Goal: Task Accomplishment & Management: Complete application form

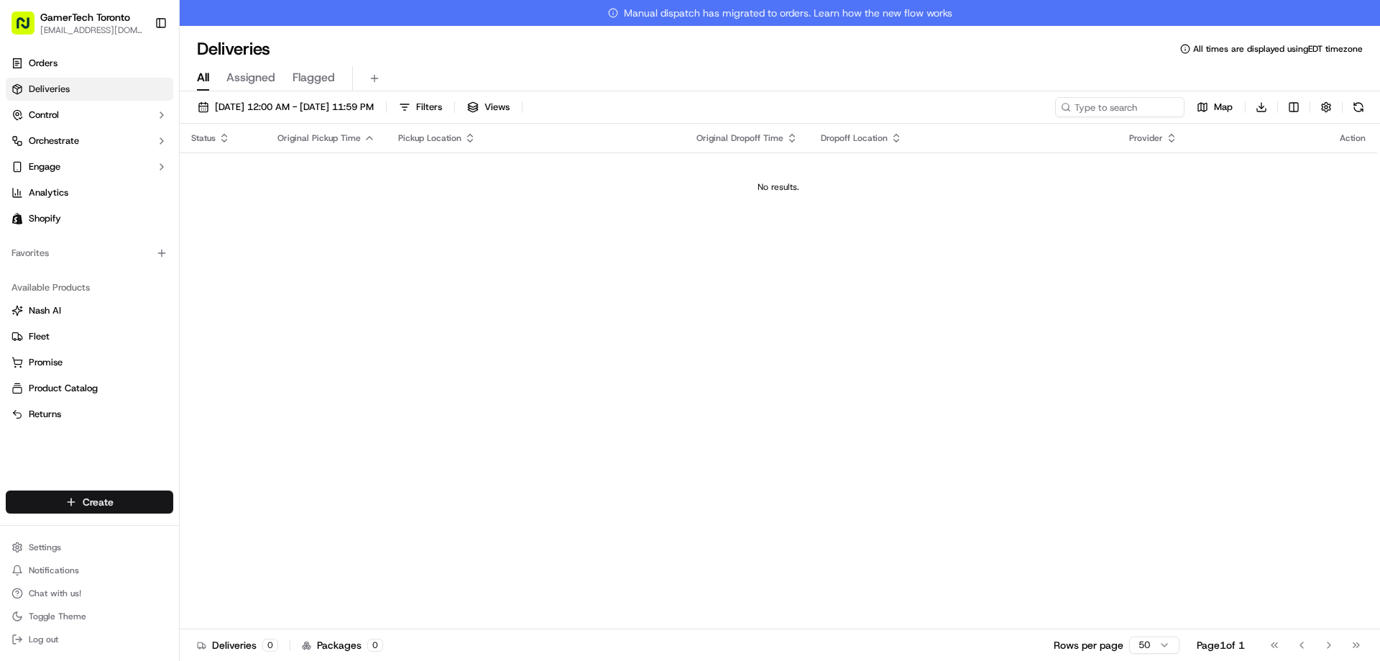
click at [117, 497] on html "GamerTech Toronto [EMAIL_ADDRESS][DOMAIN_NAME] Toggle Sidebar Orders Deliveries…" at bounding box center [690, 330] width 1380 height 661
click at [241, 528] on link "Delivery" at bounding box center [260, 528] width 160 height 26
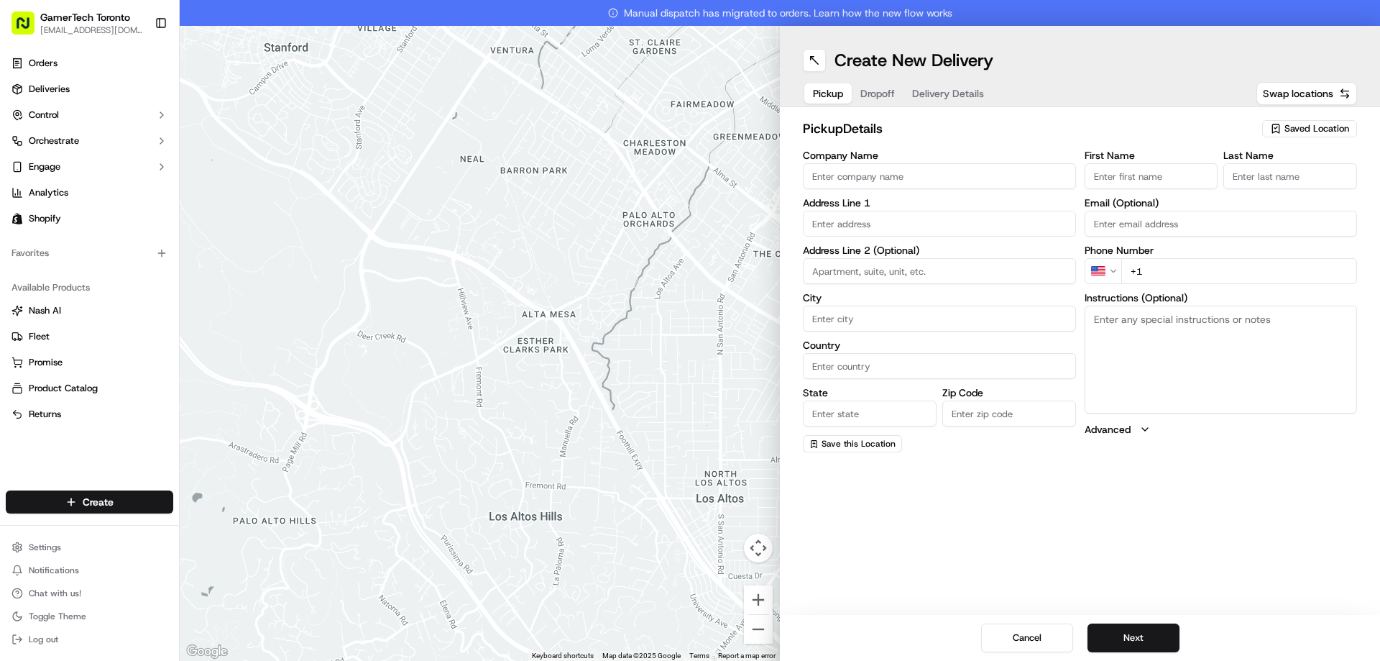
click at [1302, 130] on span "Saved Location" at bounding box center [1316, 128] width 65 height 13
click at [1266, 185] on span "GamerTech Gaming PCs" at bounding box center [1285, 182] width 177 height 13
type input "GamerTech Gaming PCs"
type input "[STREET_ADDRESS]"
type input "#10"
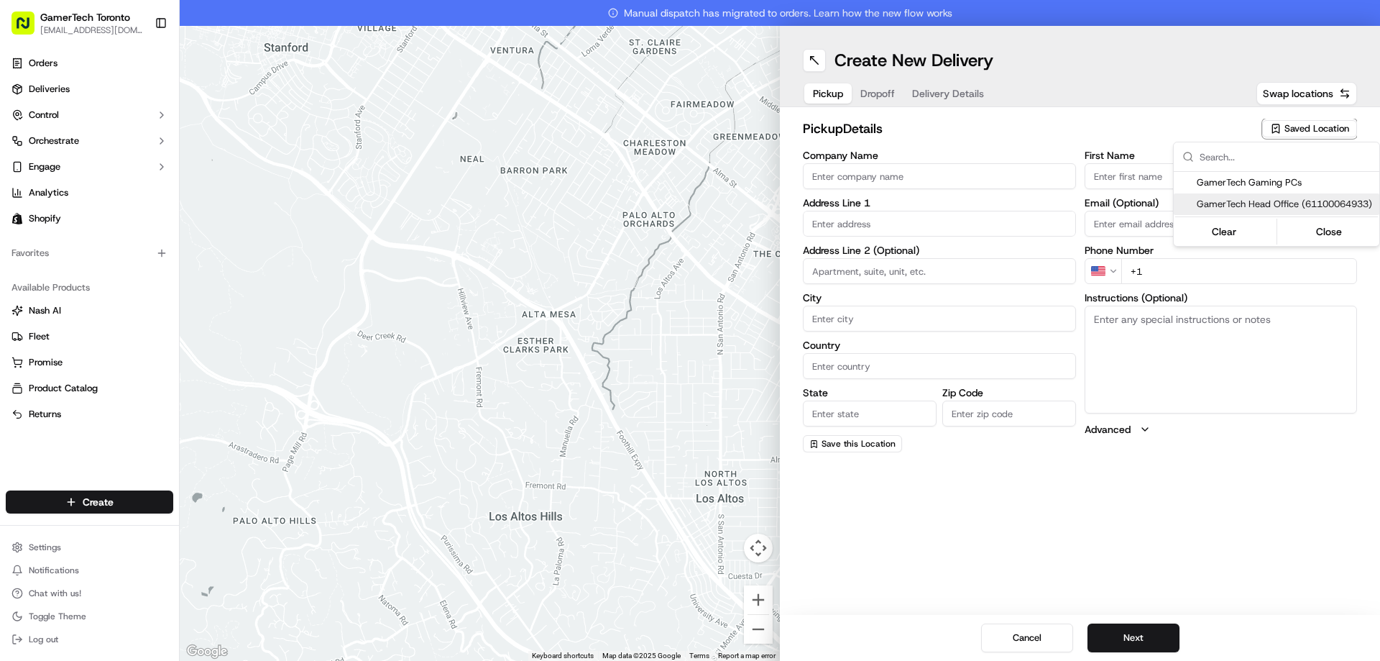
type input "[PERSON_NAME]"
type input "CA"
type input "ON"
type input "L4K 3R8"
type input "CRISTIAN"
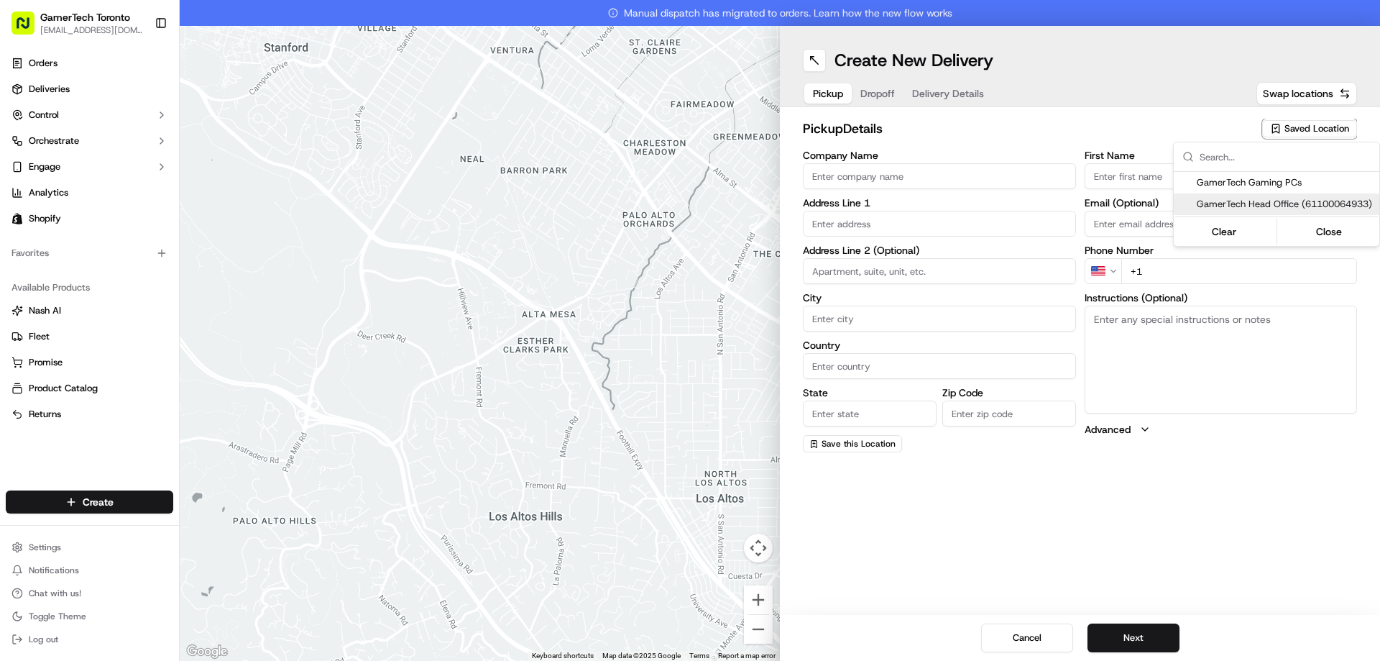
type input "MAIEREAN"
type input "[EMAIL_ADDRESS][DOMAIN_NAME]"
type input "[PHONE_NUMBER]"
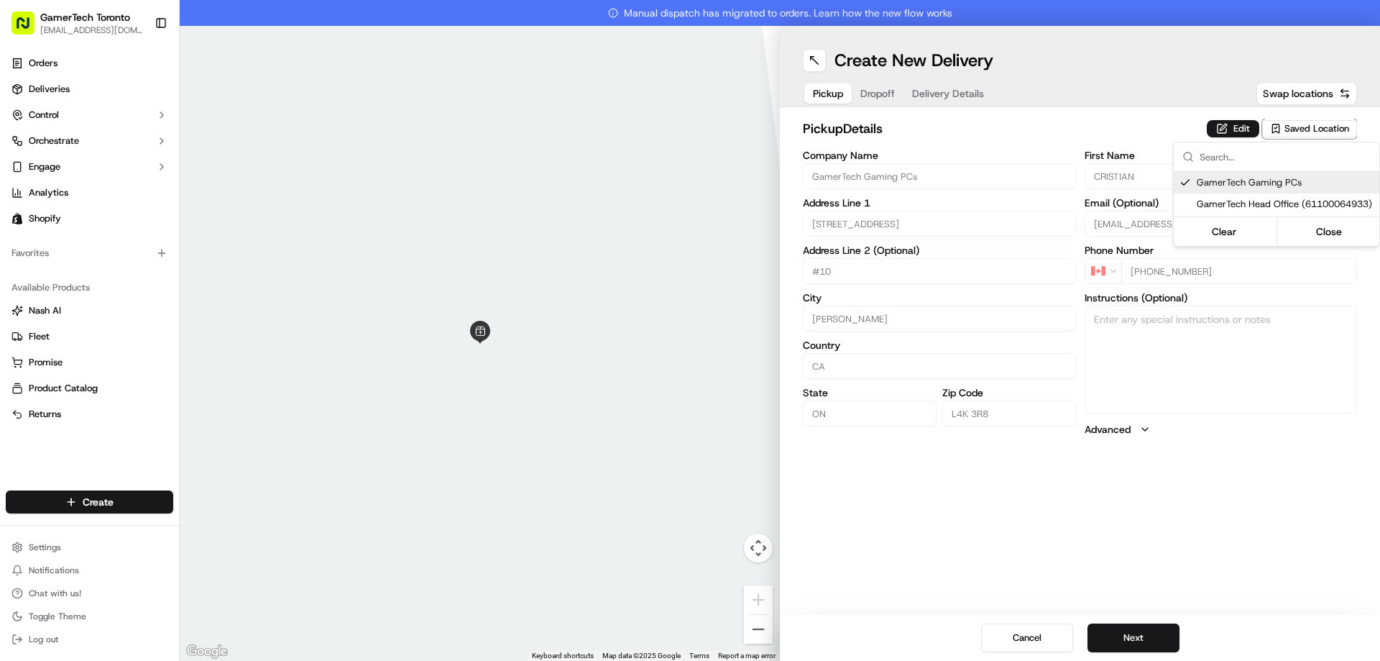
click at [1151, 640] on html "GamerTech Toronto [EMAIL_ADDRESS][DOMAIN_NAME] Toggle Sidebar Orders Deliveries…" at bounding box center [690, 330] width 1380 height 661
click at [1151, 640] on button "Next" at bounding box center [1133, 637] width 92 height 29
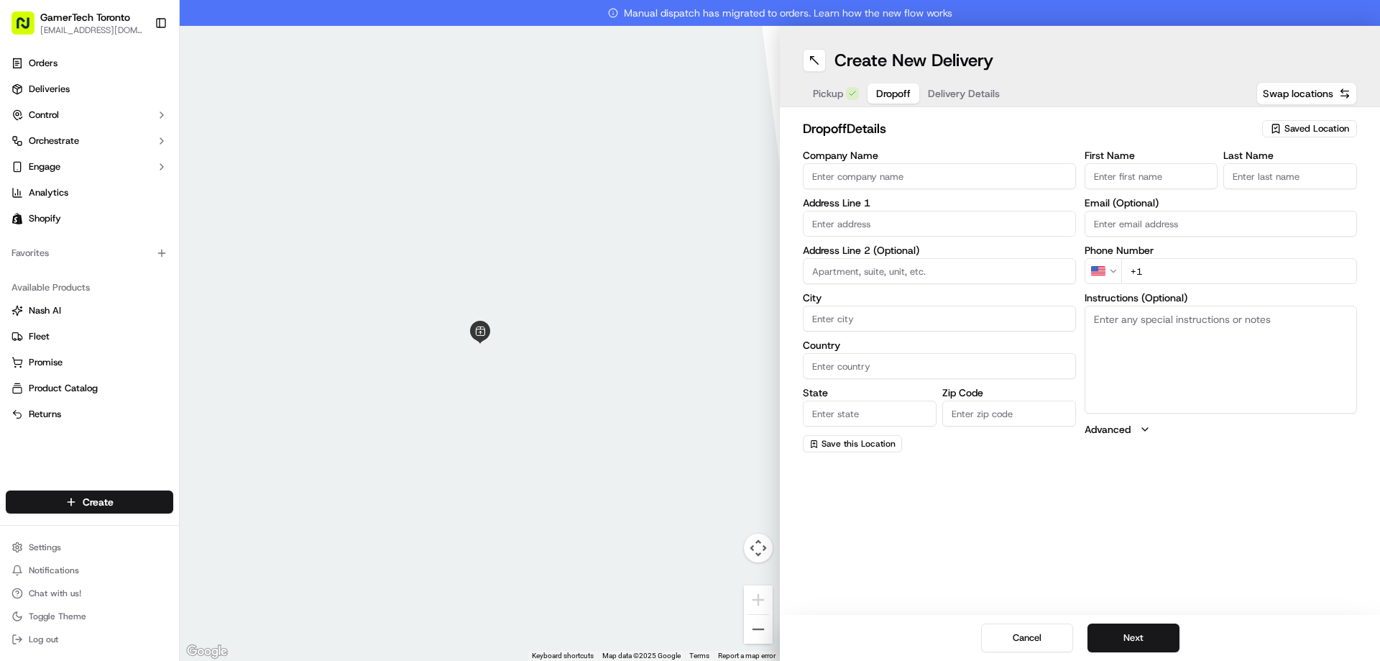
click at [1119, 177] on input "First Name" at bounding box center [1152, 176] width 134 height 26
paste input "[PERSON_NAME]"
drag, startPoint x: 1188, startPoint y: 175, endPoint x: 1135, endPoint y: 174, distance: 53.2
click at [1135, 174] on input "[PERSON_NAME]" at bounding box center [1152, 176] width 134 height 26
type input "[PERSON_NAME]"
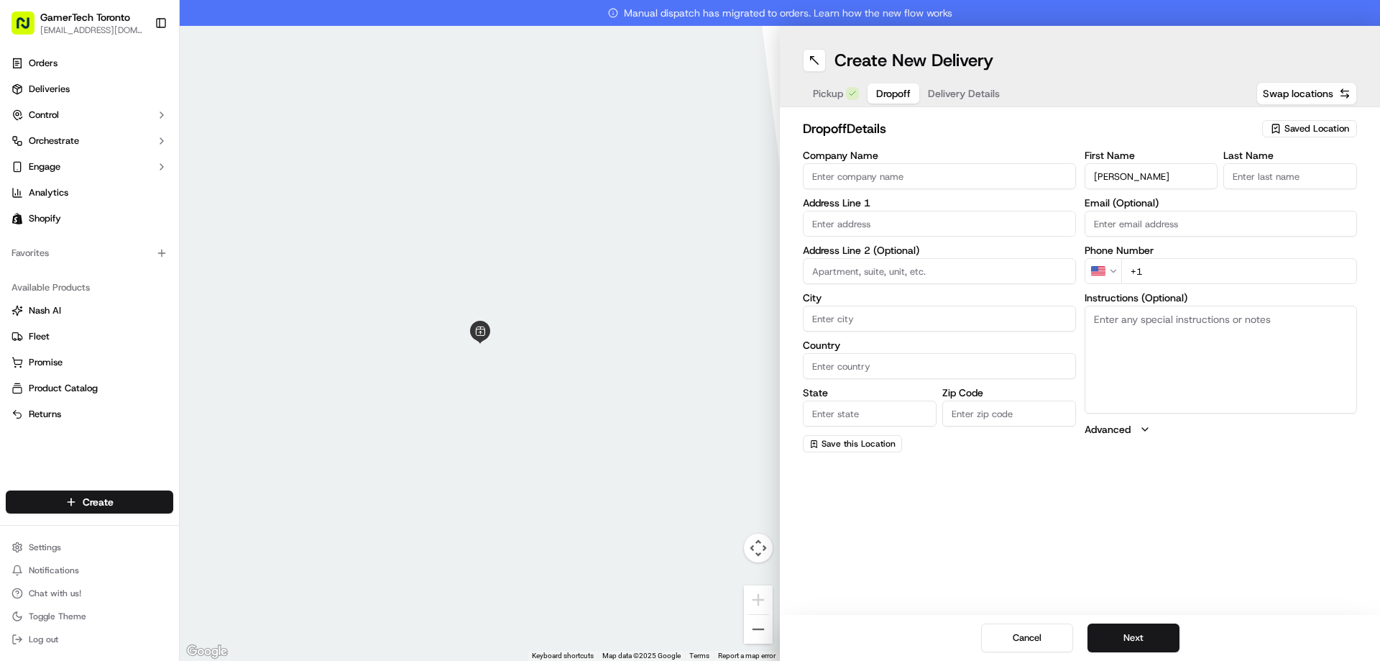
click at [1271, 173] on input "Last Name" at bounding box center [1290, 176] width 134 height 26
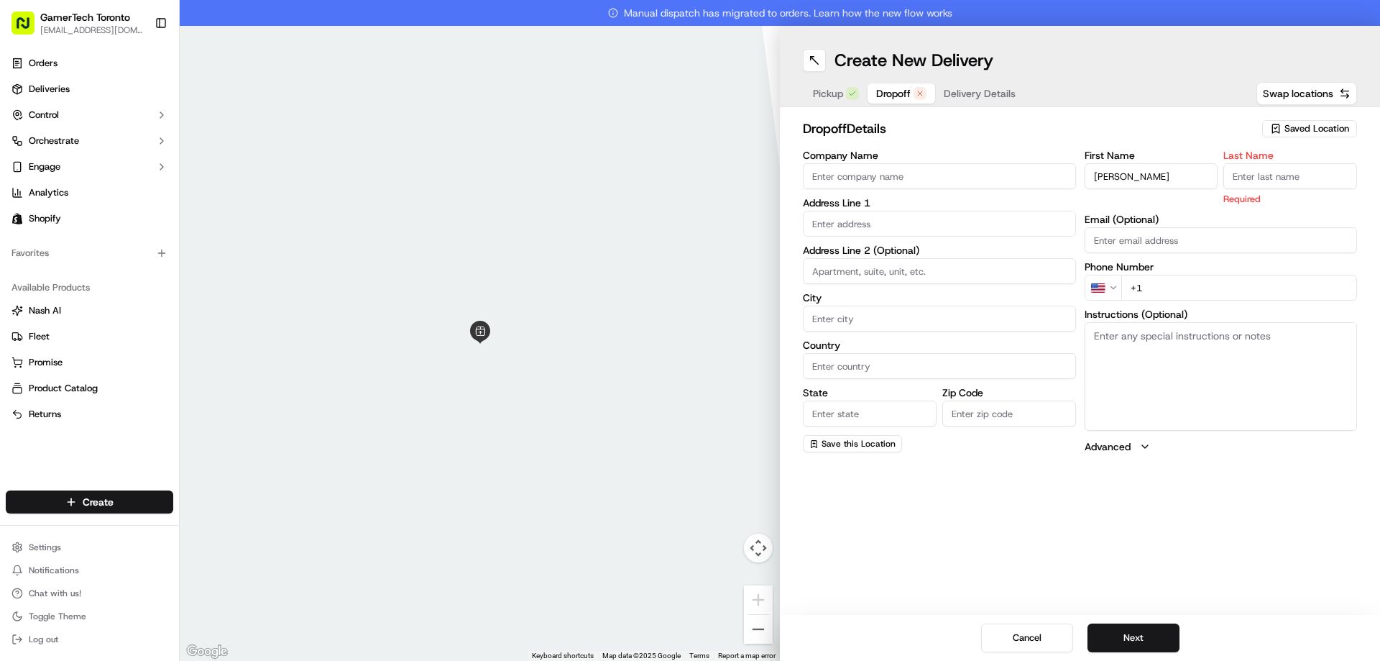
paste input "Batrouny"
type input "Batrouny"
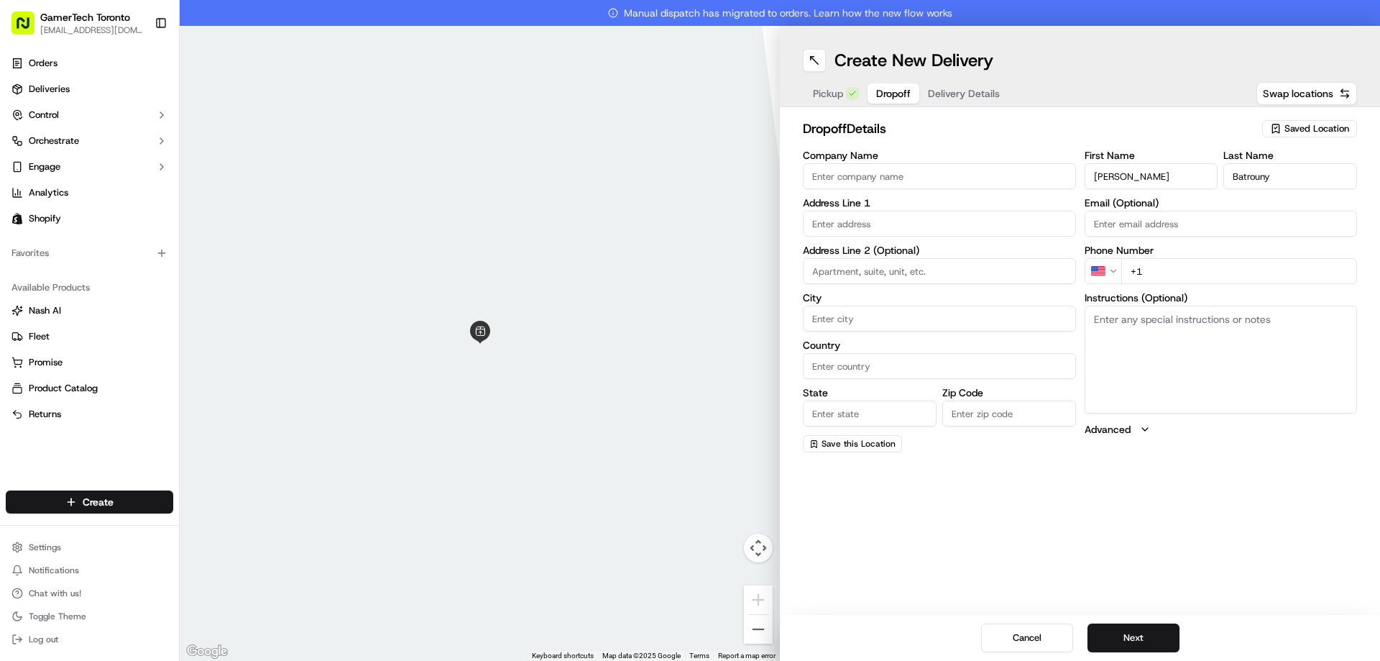
drag, startPoint x: 1174, startPoint y: 170, endPoint x: 1136, endPoint y: 173, distance: 38.9
click at [1136, 173] on input "[PERSON_NAME]" at bounding box center [1152, 176] width 134 height 26
type input "[PERSON_NAME]"
click at [882, 217] on input "text" at bounding box center [939, 224] width 273 height 26
paste input "[STREET_ADDRESS]"
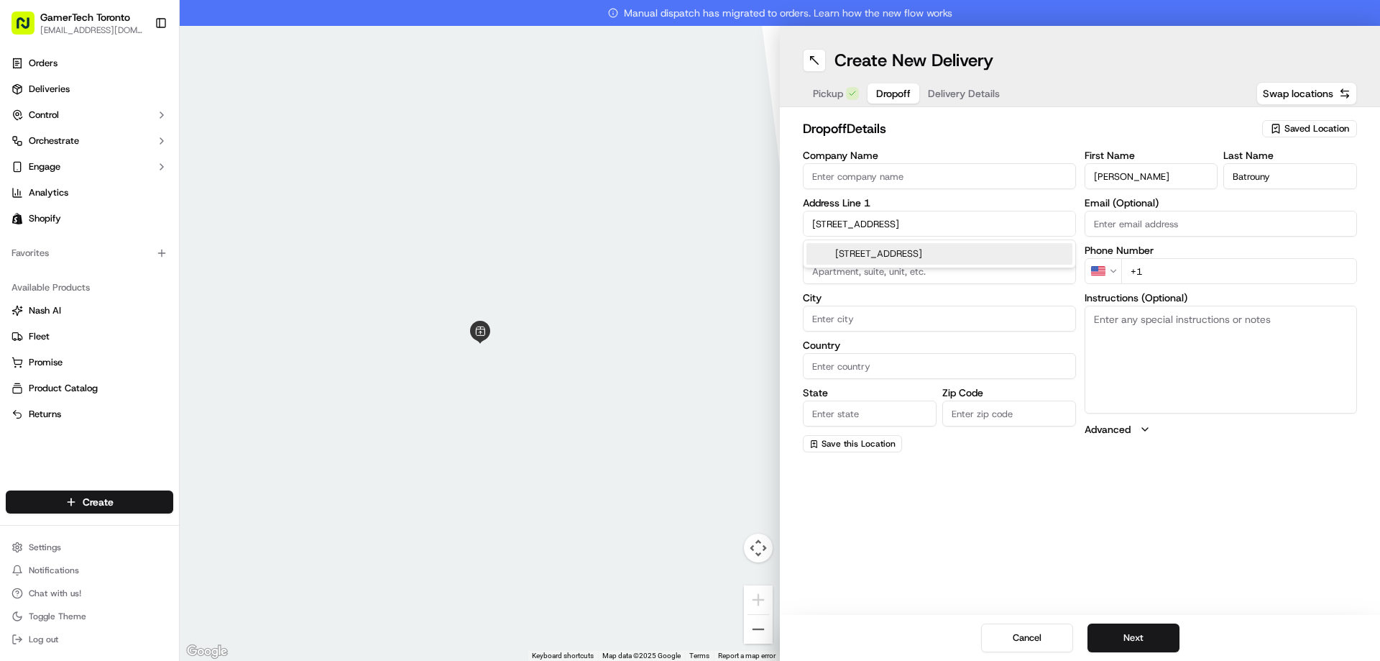
click at [928, 259] on div "[STREET_ADDRESS]" at bounding box center [939, 254] width 266 height 22
type input "[STREET_ADDRESS]"
type input "1211"
type input "[GEOGRAPHIC_DATA]"
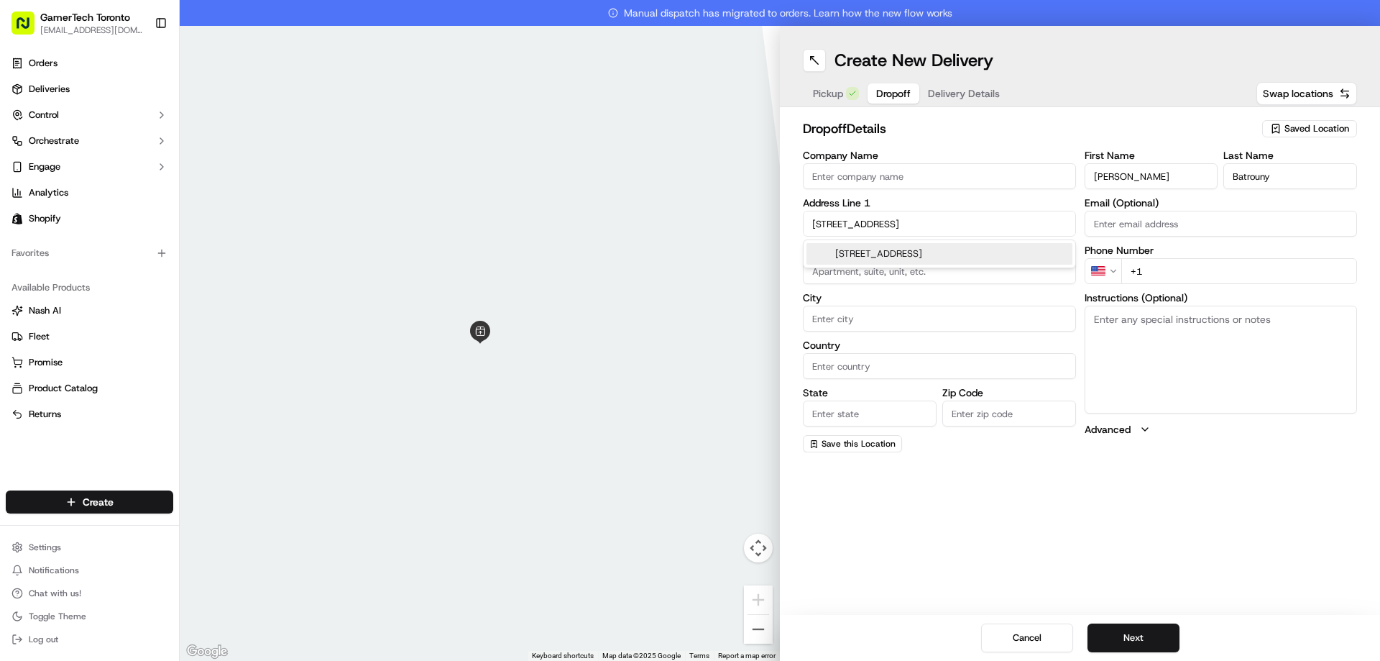
type input "ON"
type input "M5V 0P3"
type input "[STREET_ADDRESS]"
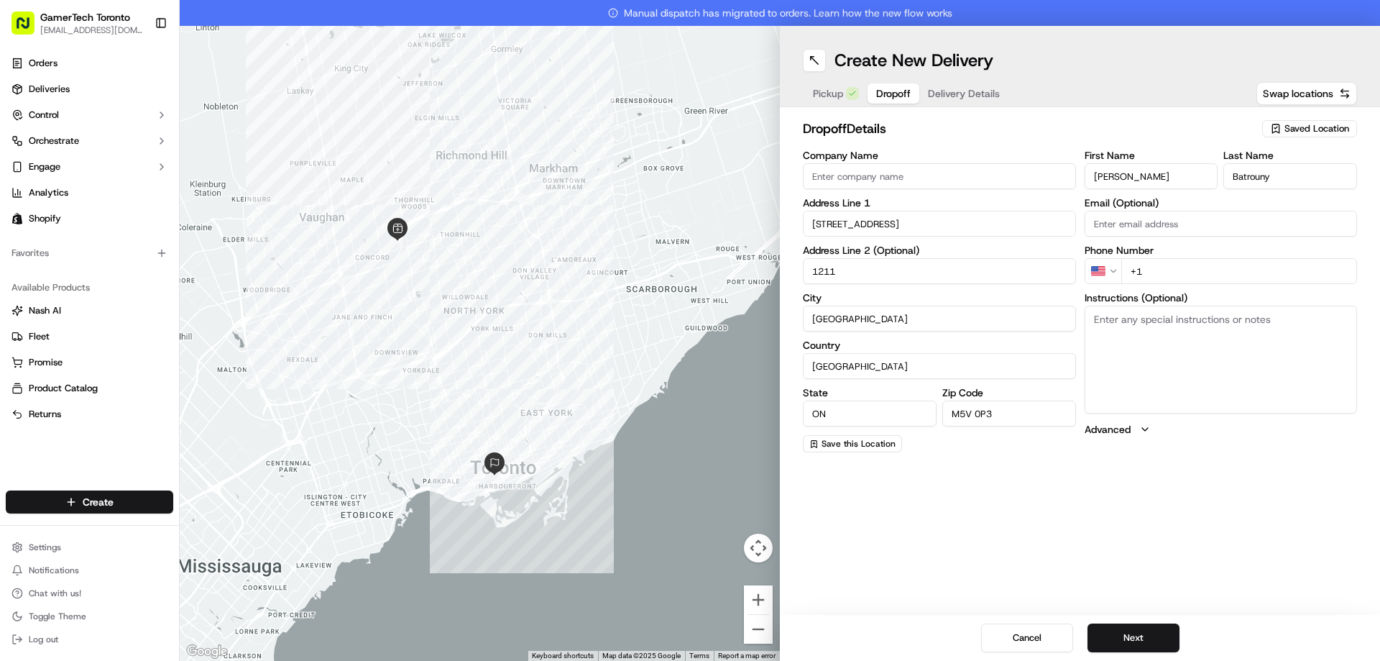
click at [1100, 262] on html "GamerTech Toronto [EMAIL_ADDRESS][DOMAIN_NAME] Toggle Sidebar Orders Deliveries…" at bounding box center [690, 330] width 1380 height 661
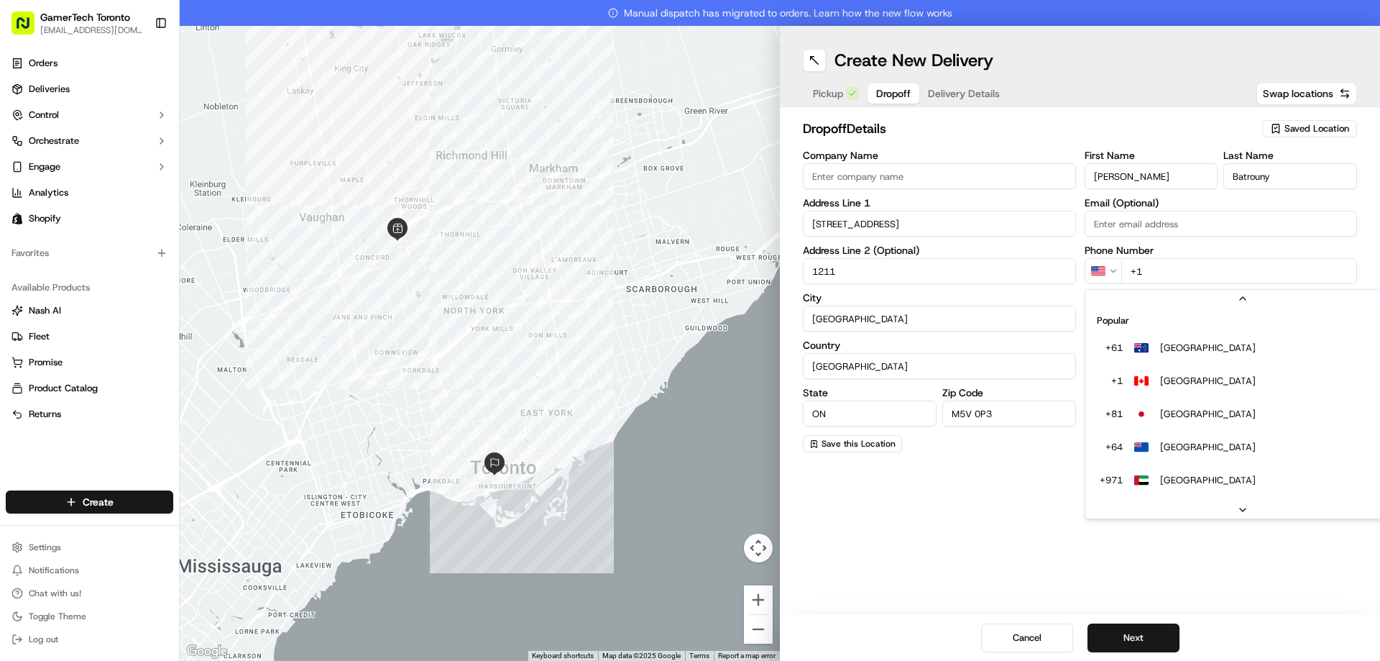
scroll to position [62, 0]
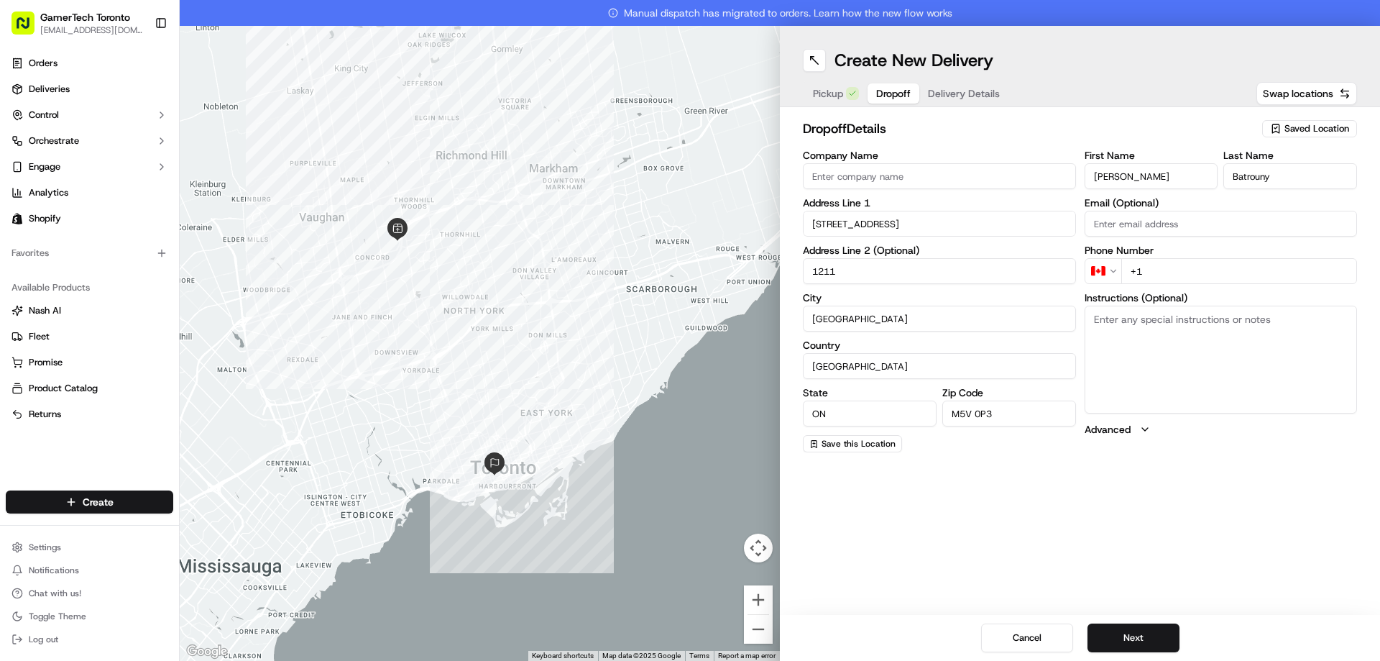
click at [1165, 269] on input "+1" at bounding box center [1239, 271] width 236 height 26
paste input "[PHONE_NUMBER]"
type input "[PHONE_NUMBER]"
click at [1174, 224] on input "Email (Optional)" at bounding box center [1221, 224] width 273 height 26
paste input "[EMAIL_ADDRESS][DOMAIN_NAME]"
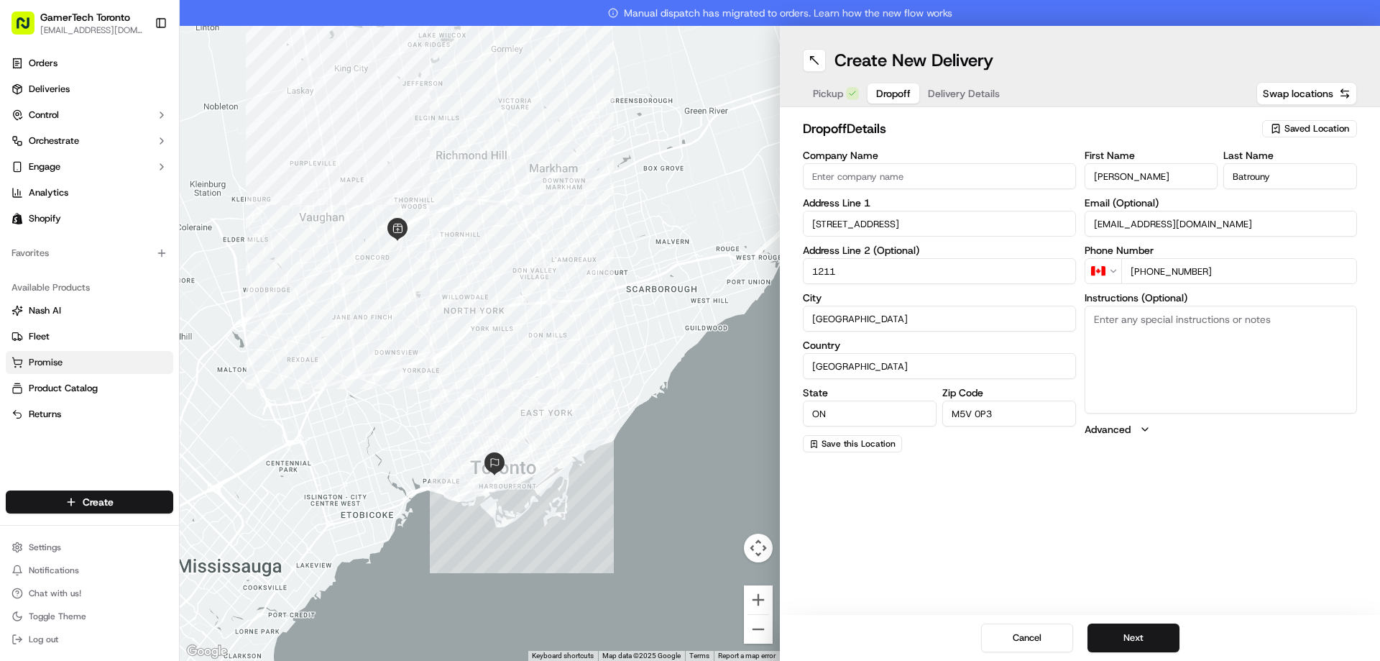
type input "[EMAIL_ADDRESS][DOMAIN_NAME]"
click at [1140, 643] on button "Next" at bounding box center [1133, 637] width 92 height 29
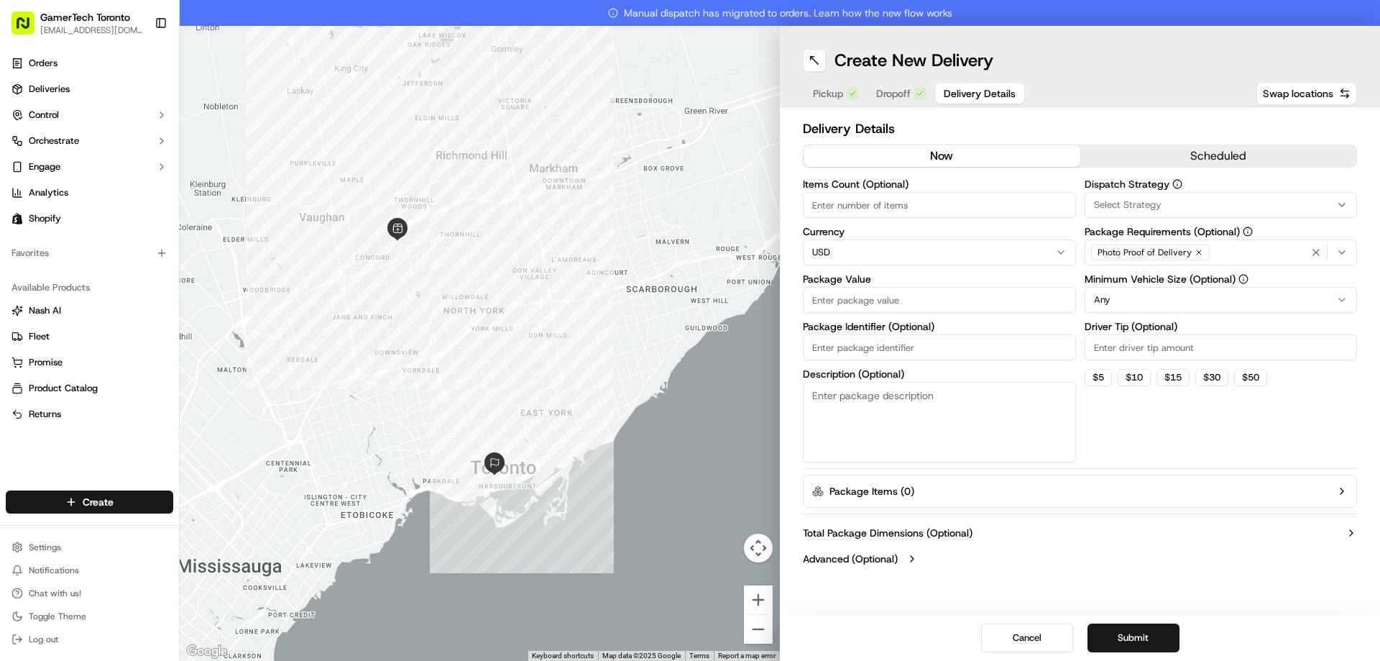
click at [926, 201] on input "Items Count (Optional)" at bounding box center [939, 205] width 273 height 26
type input "2"
click at [913, 248] on html "GamerTech Toronto [EMAIL_ADDRESS][DOMAIN_NAME] Toggle Sidebar Orders Deliveries…" at bounding box center [690, 330] width 1380 height 661
click at [875, 290] on input "Package Value" at bounding box center [939, 300] width 273 height 26
paste input "7322.24"
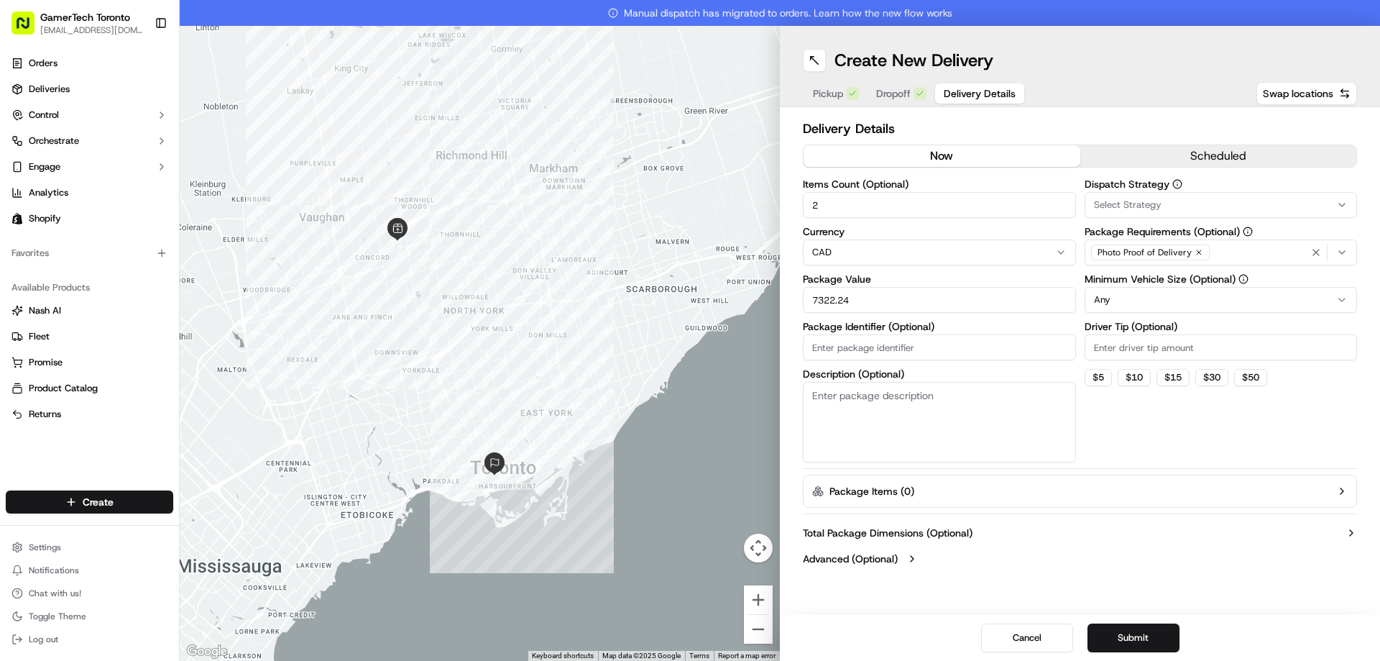
type input "7322.24"
click at [1178, 200] on div "Select Strategy" at bounding box center [1221, 204] width 266 height 13
click at [1146, 287] on span "Shopify" at bounding box center [1196, 283] width 177 height 13
click at [1138, 121] on html "GamerTech Toronto [EMAIL_ADDRESS][DOMAIN_NAME] Toggle Sidebar Orders Deliveries…" at bounding box center [690, 330] width 1380 height 661
click at [1218, 248] on div "Photo Proof of Delivery" at bounding box center [1221, 253] width 266 height 22
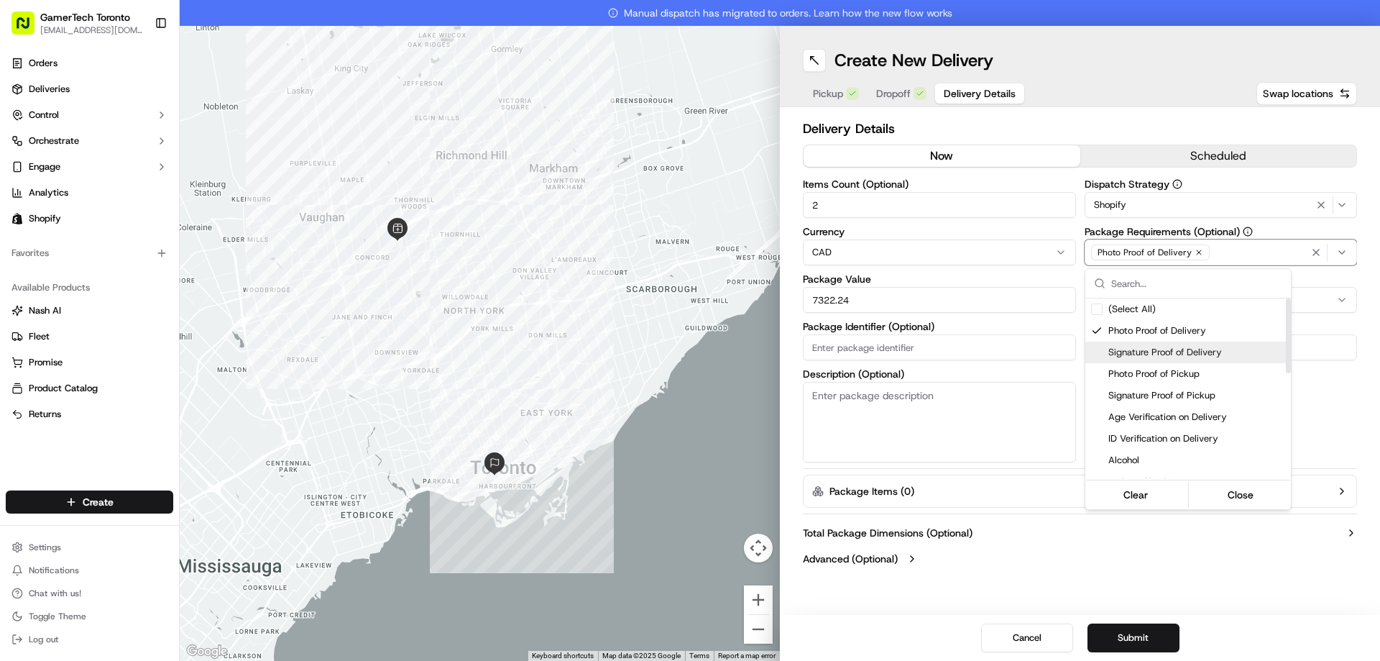
click at [1174, 344] on div "Signature Proof of Delivery" at bounding box center [1188, 352] width 206 height 22
click at [1172, 333] on span "Photo Proof of Delivery" at bounding box center [1196, 330] width 177 height 13
click at [1172, 345] on div "Signature Proof of Delivery" at bounding box center [1188, 352] width 206 height 22
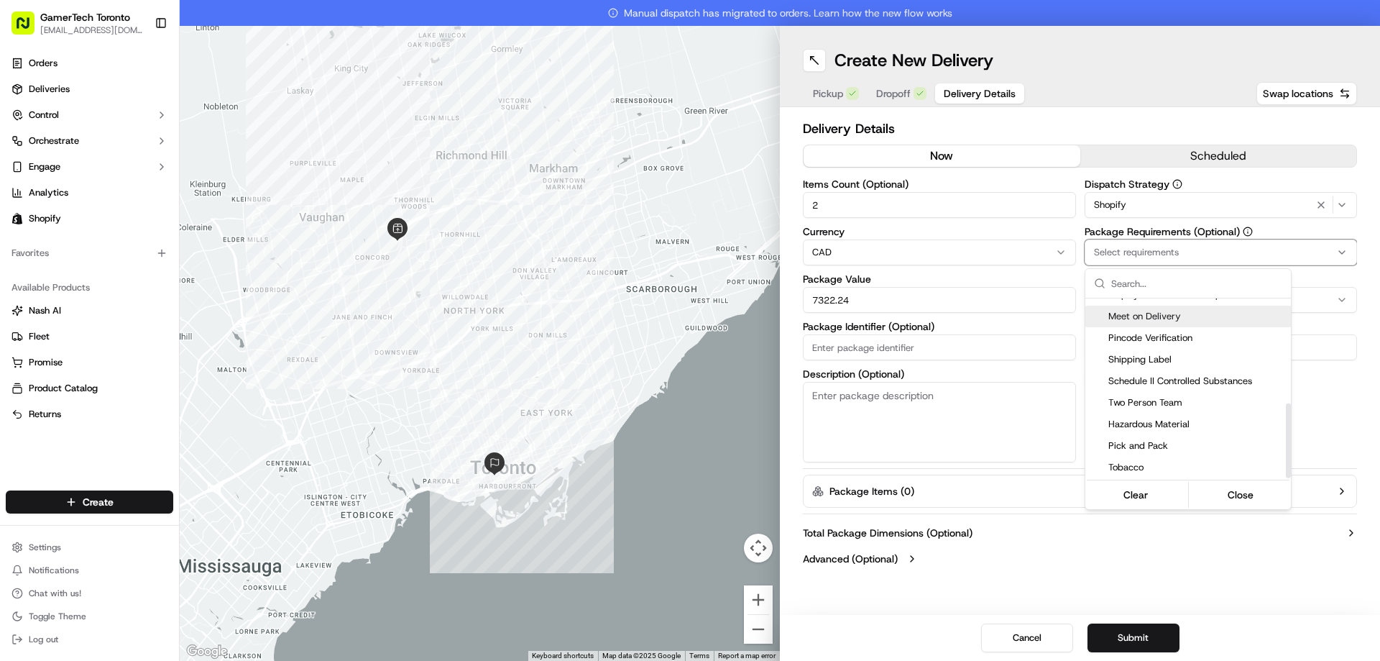
click at [1162, 323] on div "Meet on Delivery" at bounding box center [1188, 316] width 206 height 22
click at [1160, 335] on span "Pincode Verification" at bounding box center [1196, 337] width 177 height 13
click at [1162, 317] on span "Meet on Delivery" at bounding box center [1196, 316] width 177 height 13
click at [1162, 335] on span "Pincode Verification" at bounding box center [1196, 337] width 177 height 13
click at [1162, 334] on span "Pincode Verification" at bounding box center [1196, 337] width 177 height 13
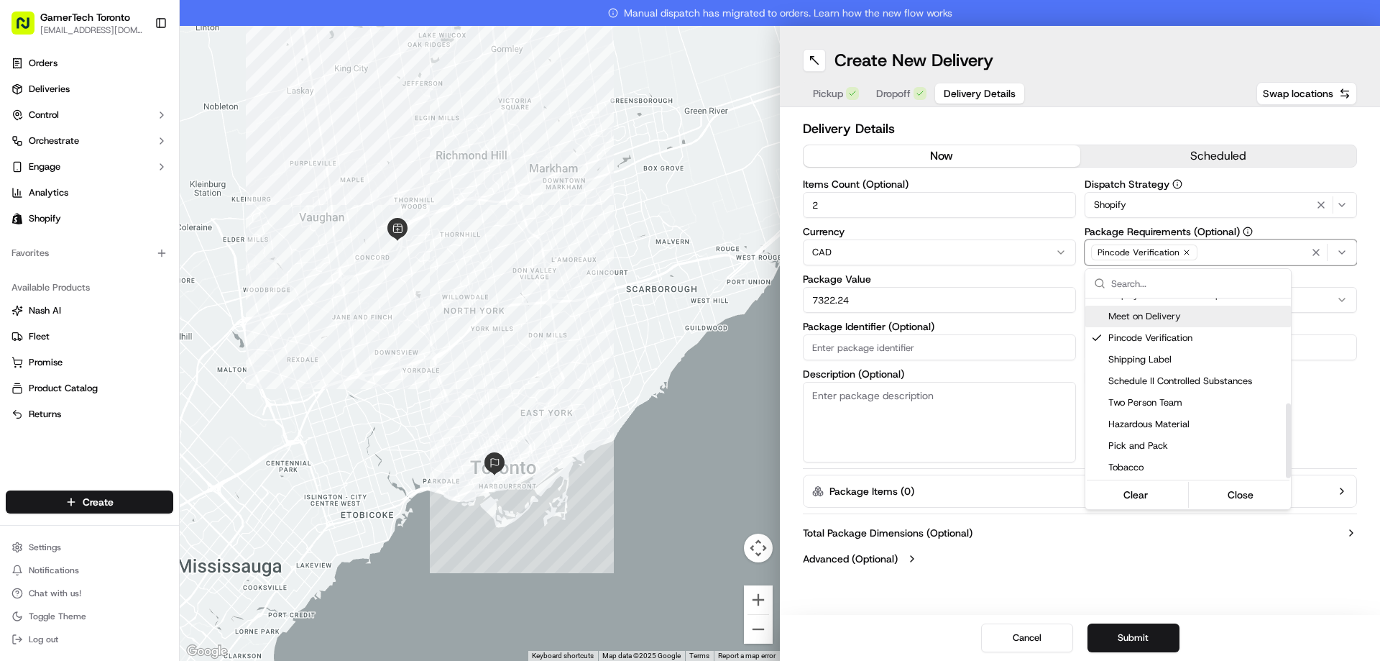
click at [1162, 321] on span "Meet on Delivery" at bounding box center [1196, 316] width 177 height 13
click at [1177, 123] on html "GamerTech Toronto [EMAIL_ADDRESS][DOMAIN_NAME] Toggle Sidebar Orders Deliveries…" at bounding box center [690, 330] width 1380 height 661
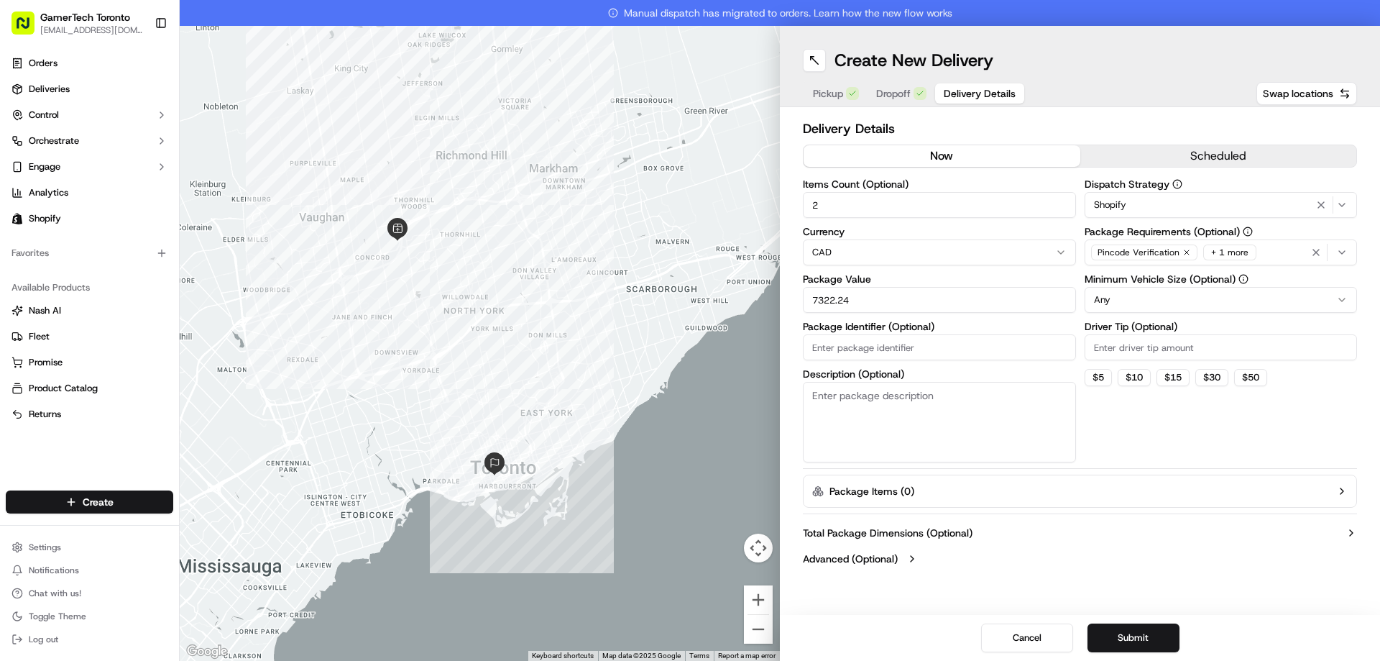
click at [1218, 252] on div "+ 1 more" at bounding box center [1229, 252] width 53 height 16
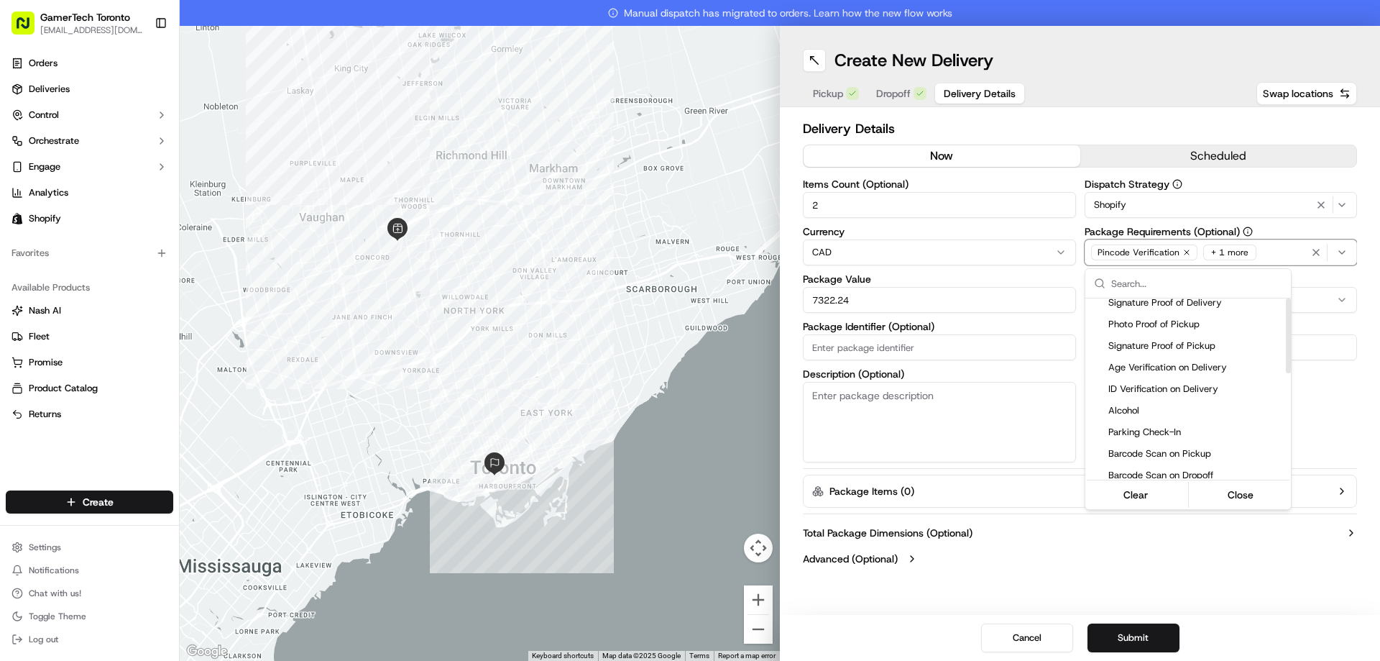
scroll to position [216, 0]
click at [1156, 127] on html "GamerTech Toronto [EMAIL_ADDRESS][DOMAIN_NAME] Toggle Sidebar Orders Deliveries…" at bounding box center [690, 330] width 1380 height 661
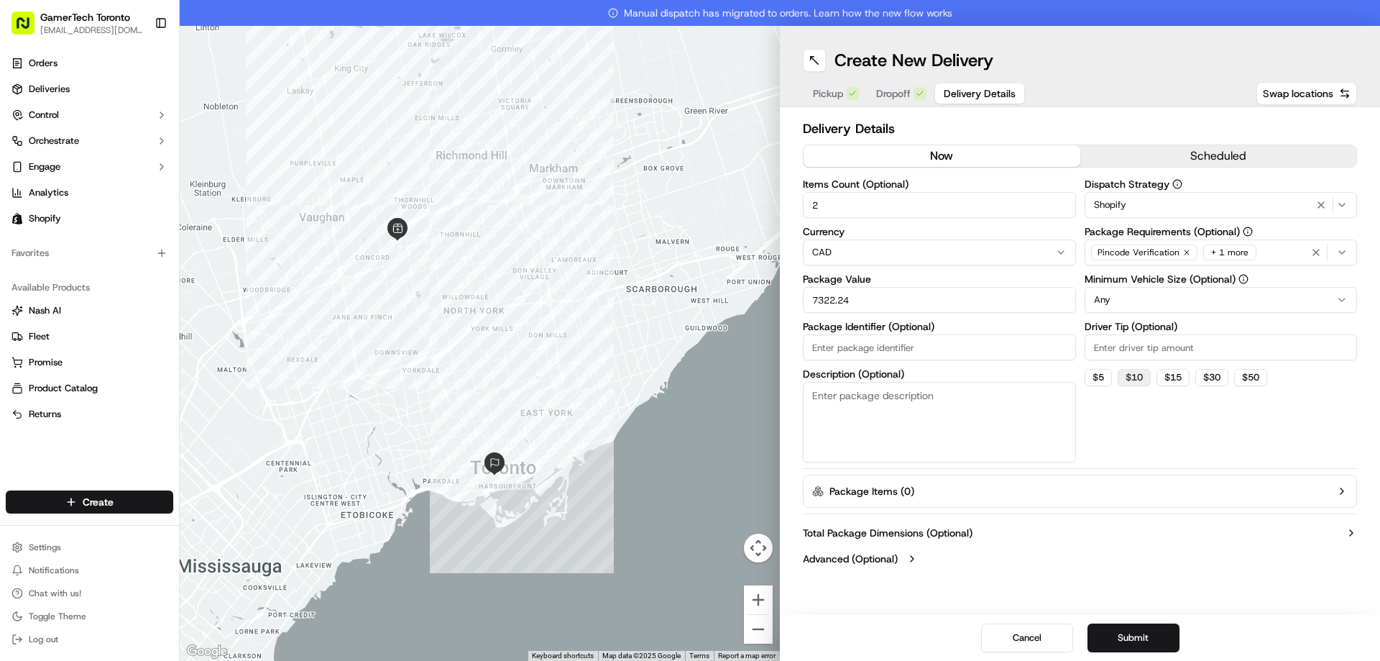
click at [1131, 377] on button "$ 10" at bounding box center [1134, 377] width 33 height 17
type input "10"
click at [1159, 638] on button "Submit" at bounding box center [1133, 637] width 92 height 29
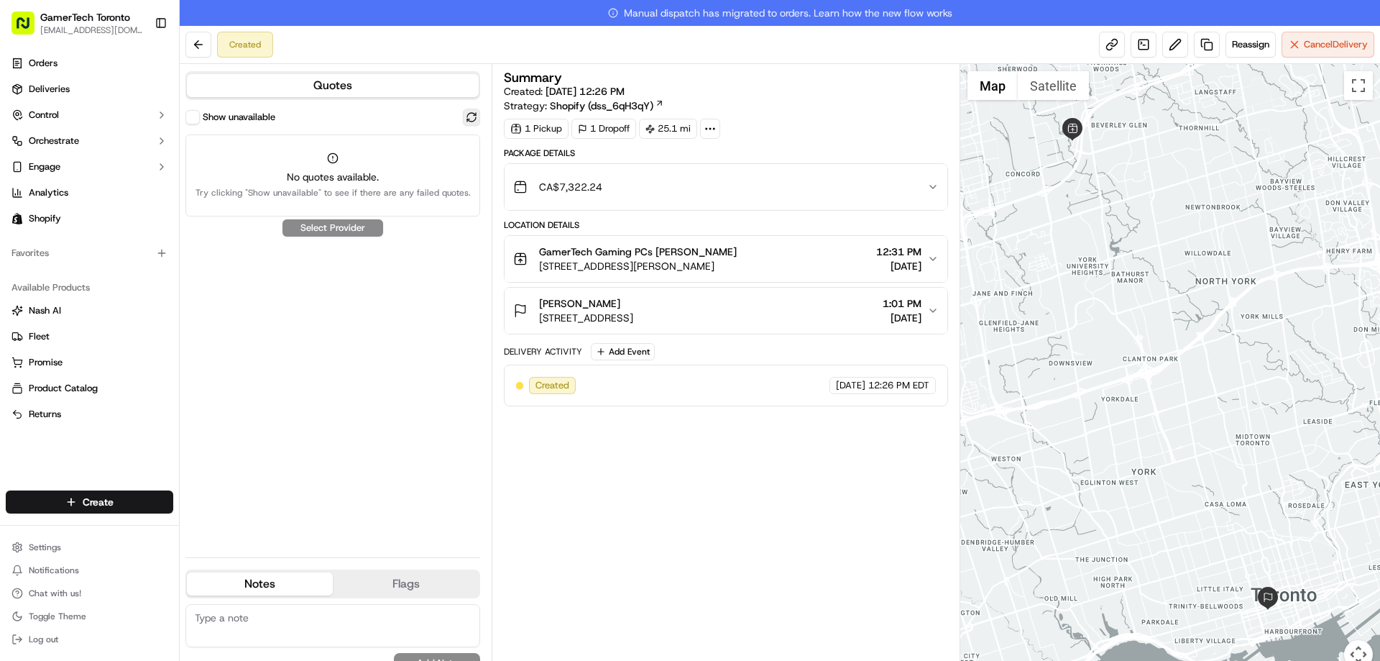
click at [469, 122] on button at bounding box center [471, 117] width 17 height 17
click at [1333, 39] on span "Cancel Delivery" at bounding box center [1336, 44] width 64 height 13
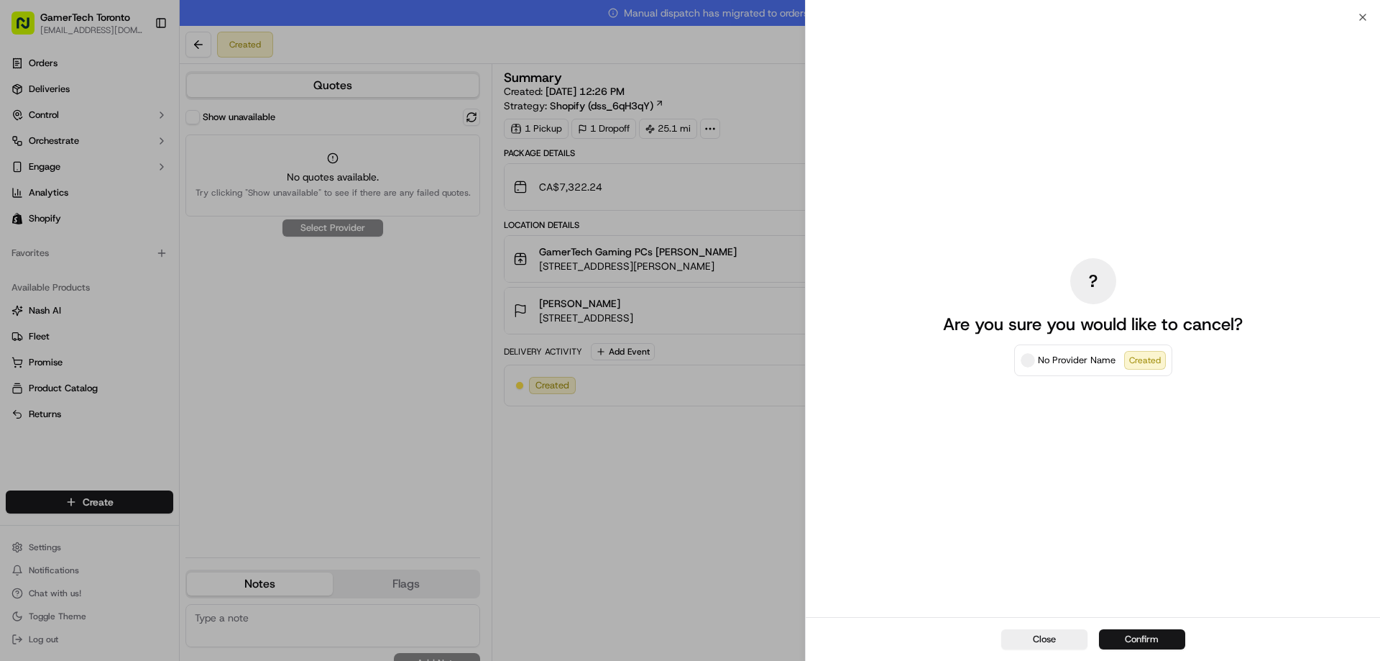
click at [1156, 633] on button "Confirm" at bounding box center [1142, 639] width 86 height 20
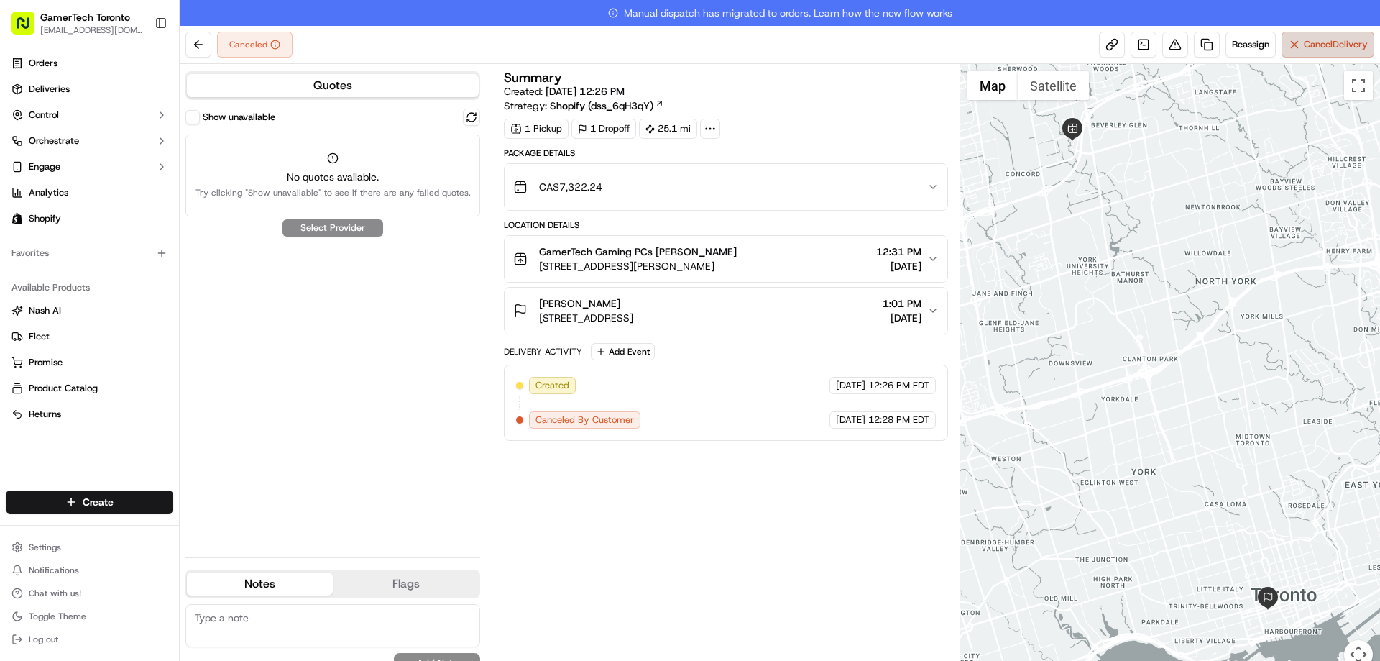
click at [1322, 47] on span "Cancel Delivery" at bounding box center [1336, 44] width 64 height 13
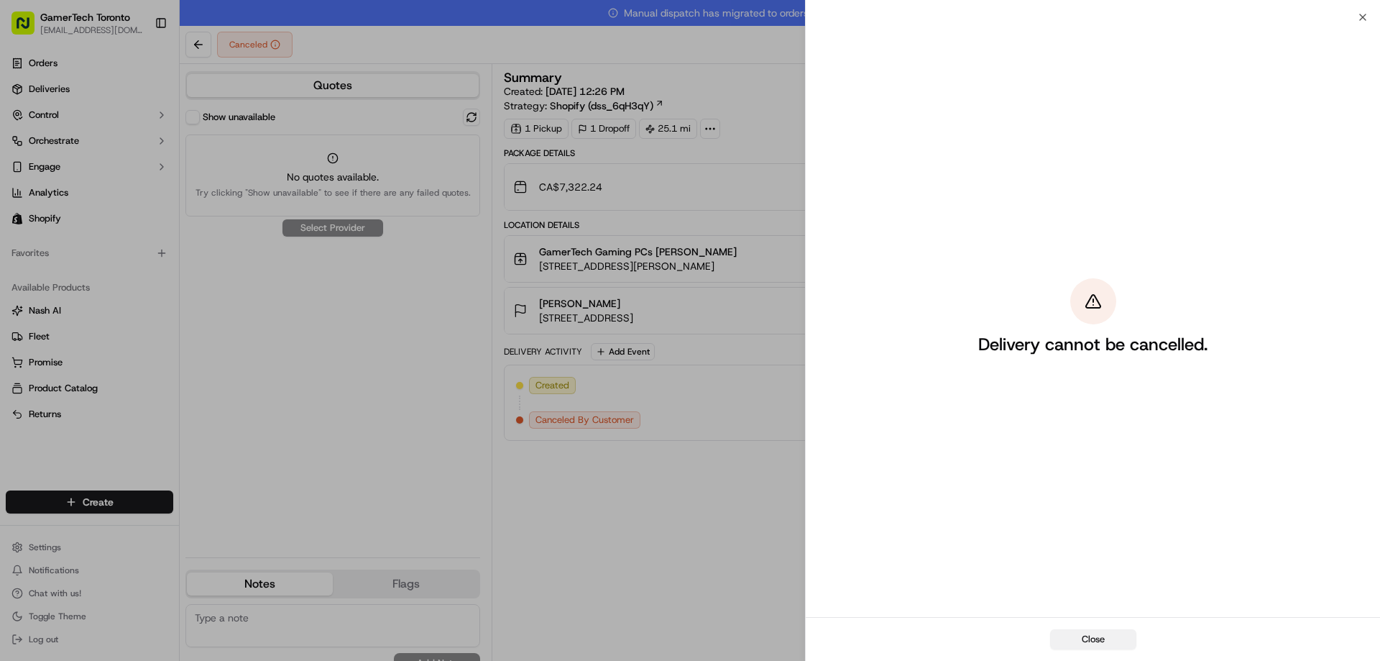
click at [1104, 641] on button "Close" at bounding box center [1093, 639] width 86 height 20
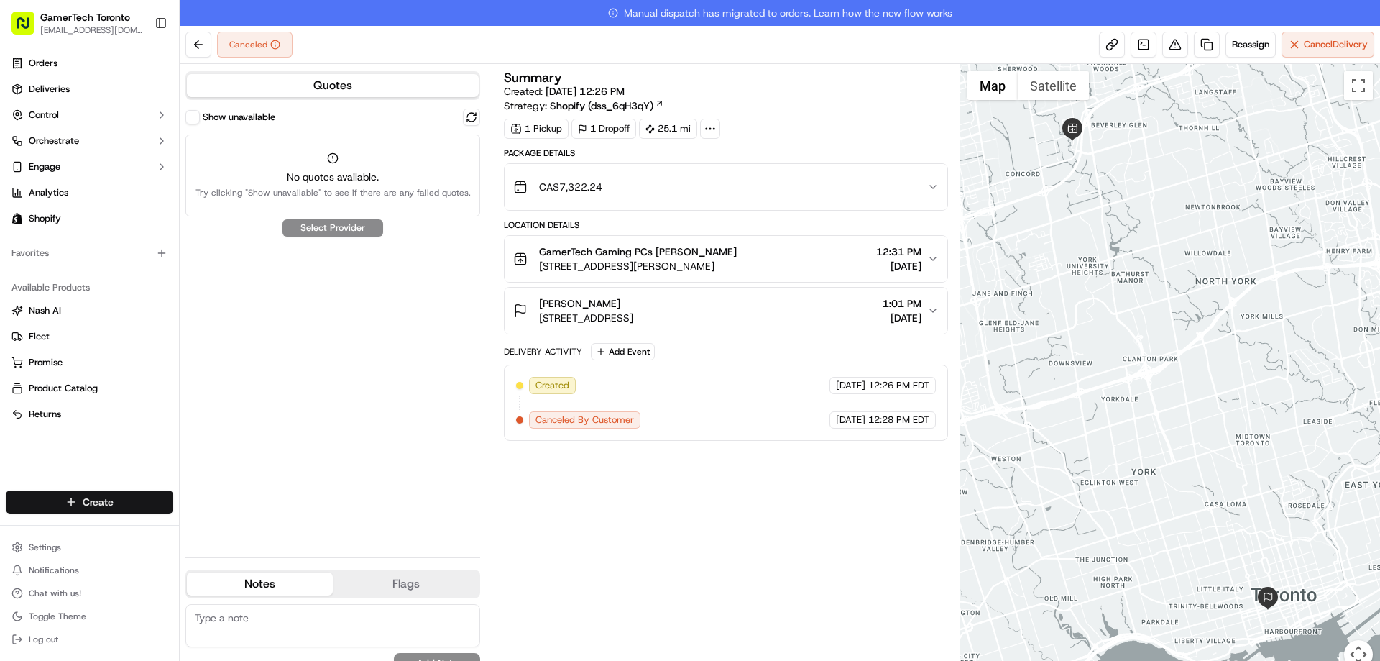
click at [127, 508] on html "GamerTech Toronto [EMAIL_ADDRESS][DOMAIN_NAME] Toggle Sidebar Orders Deliveries…" at bounding box center [690, 330] width 1380 height 661
click at [231, 525] on link "Delivery" at bounding box center [260, 528] width 160 height 26
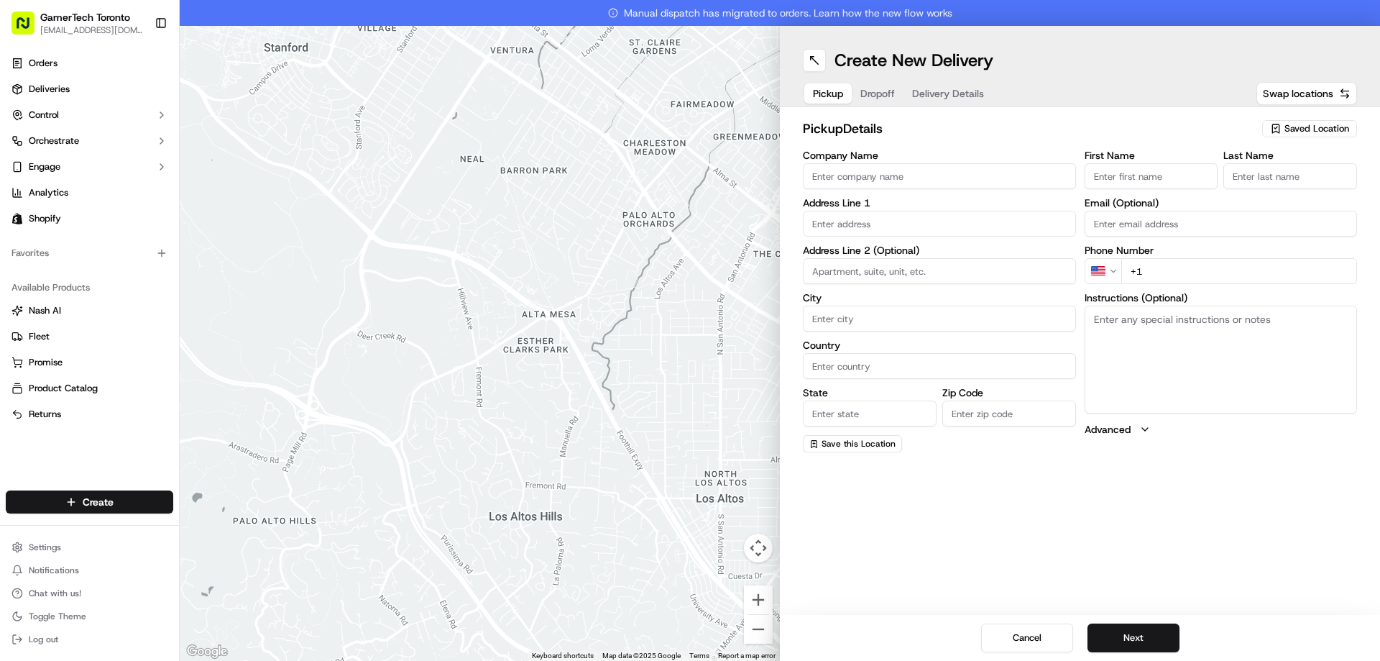
click at [1294, 127] on span "Saved Location" at bounding box center [1316, 128] width 65 height 13
click at [1287, 208] on span "GamerTech Head Office (61100064933)" at bounding box center [1285, 204] width 177 height 13
type input "GamerTech Head Office"
type input "[STREET_ADDRESS]"
type input "#10"
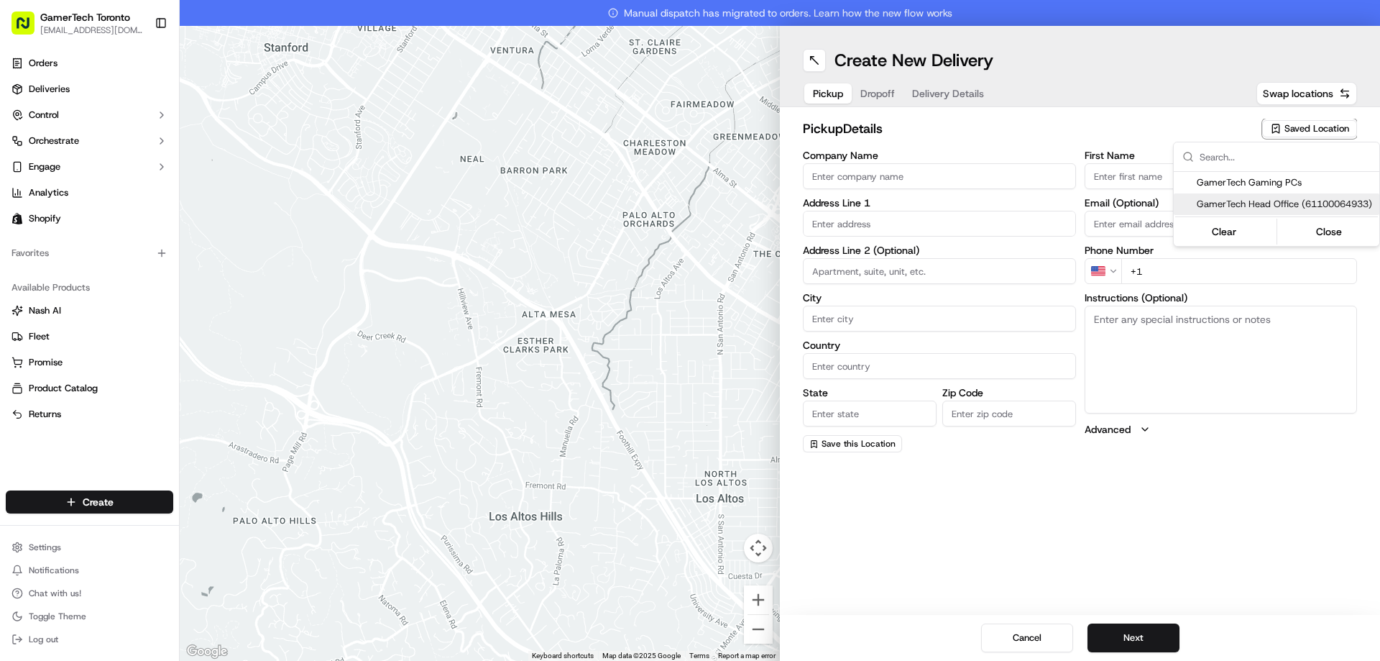
type input "[PERSON_NAME]"
type input "CA"
type input "ON"
type input "L4K 3R8"
type input "[PERSON_NAME]"
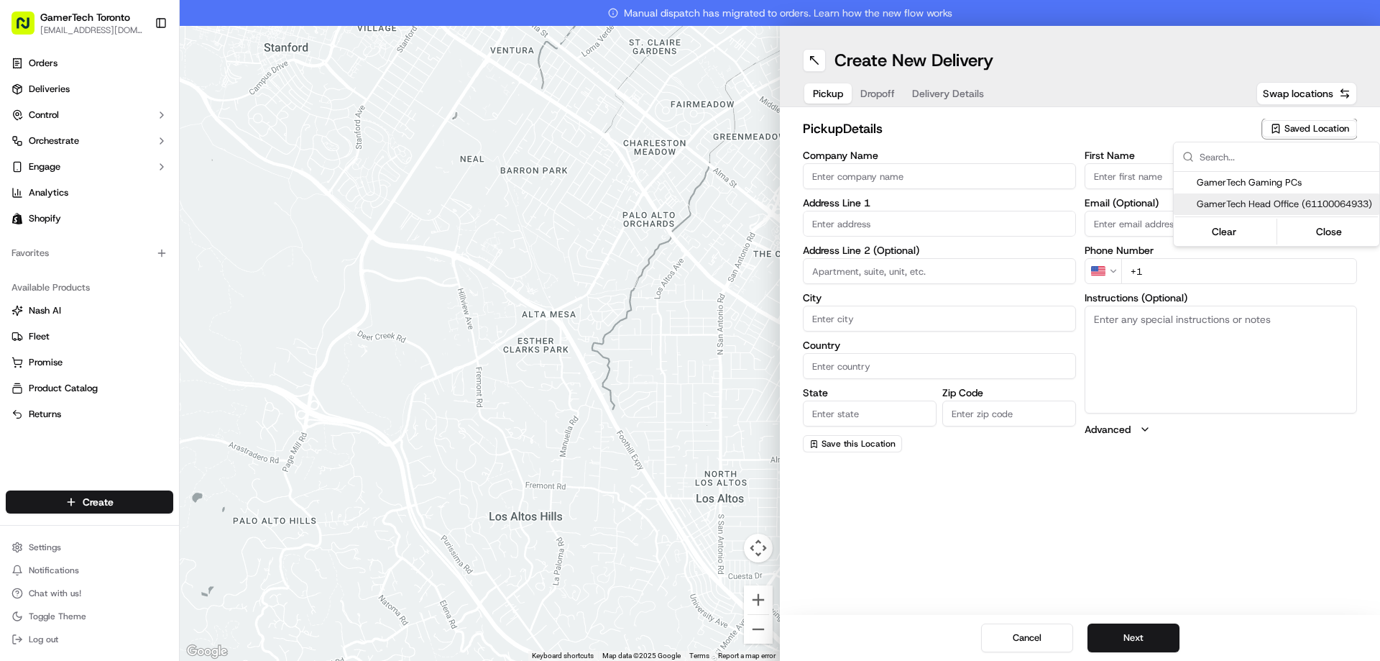
type input "Maierean"
type input "[EMAIL_ADDRESS][DOMAIN_NAME]"
type input "[PHONE_NUMBER]"
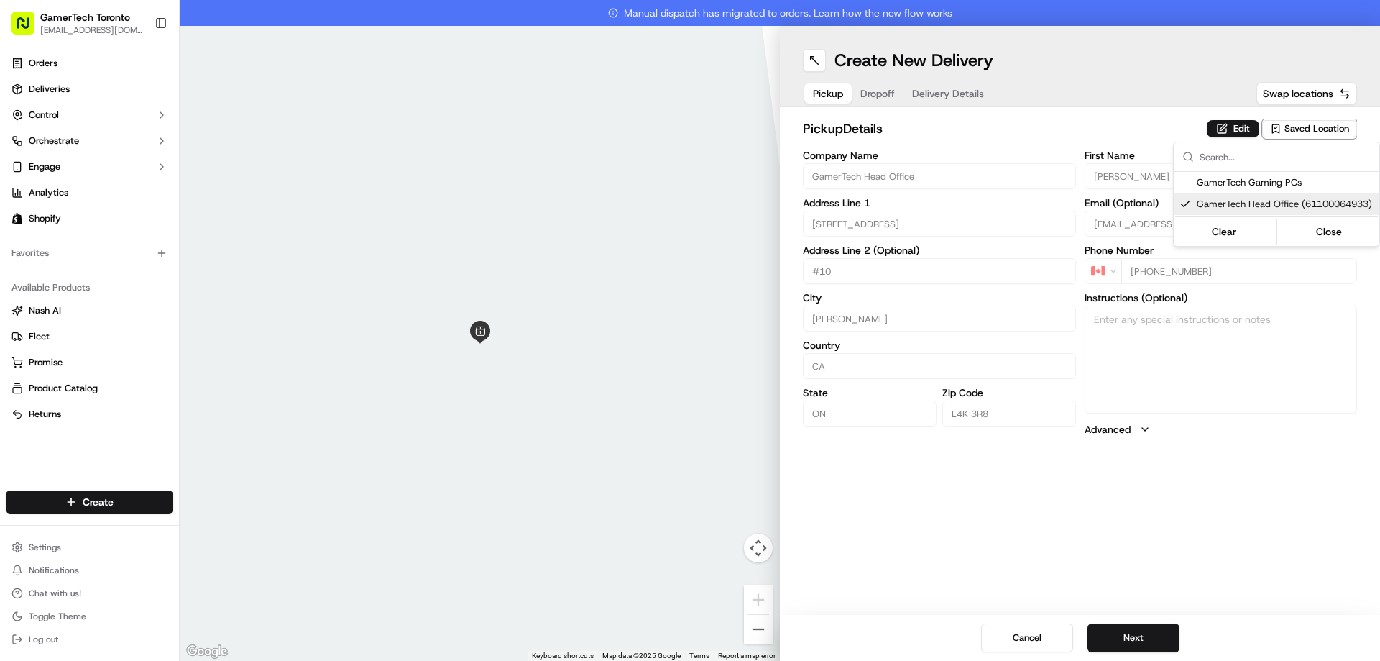
click at [1272, 211] on span "GamerTech Head Office (61100064933)" at bounding box center [1285, 204] width 177 height 13
type input "+1"
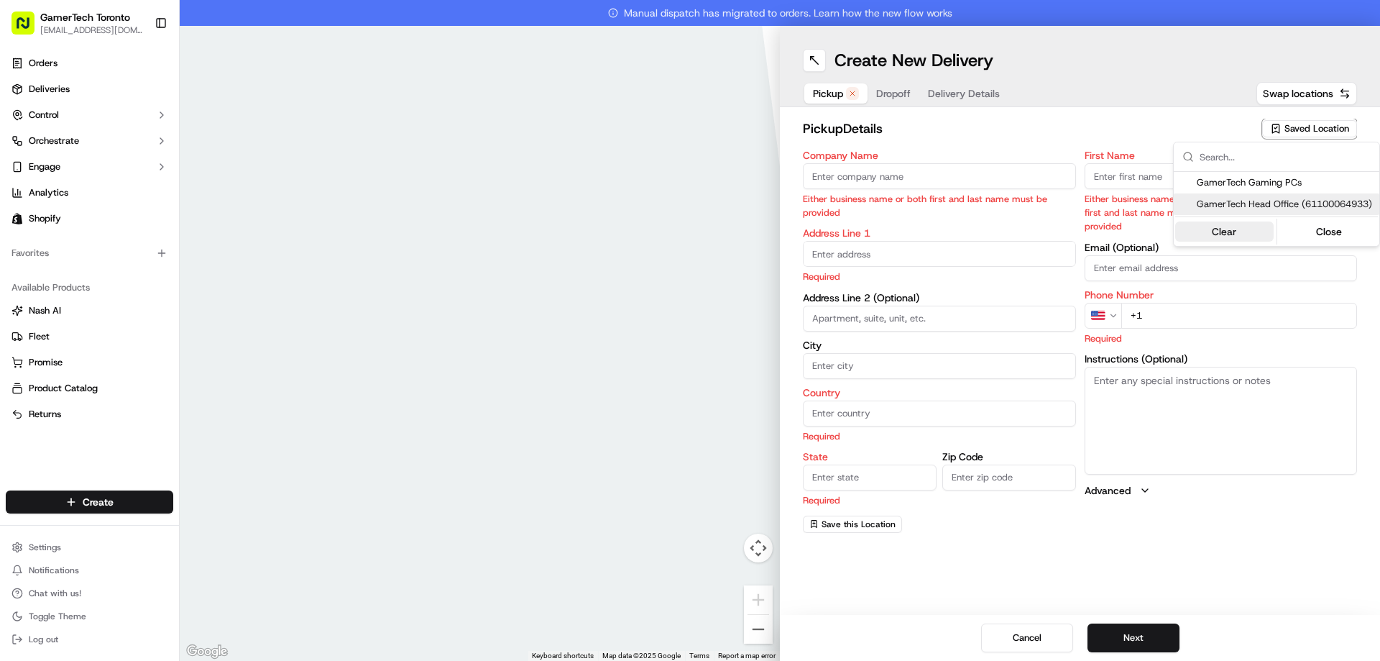
click at [1241, 242] on button "Clear" at bounding box center [1224, 231] width 98 height 20
click at [1048, 123] on html "GamerTech Toronto [EMAIL_ADDRESS][DOMAIN_NAME] Toggle Sidebar Orders Deliveries…" at bounding box center [690, 330] width 1380 height 661
click at [930, 172] on input "Company Name" at bounding box center [939, 176] width 273 height 26
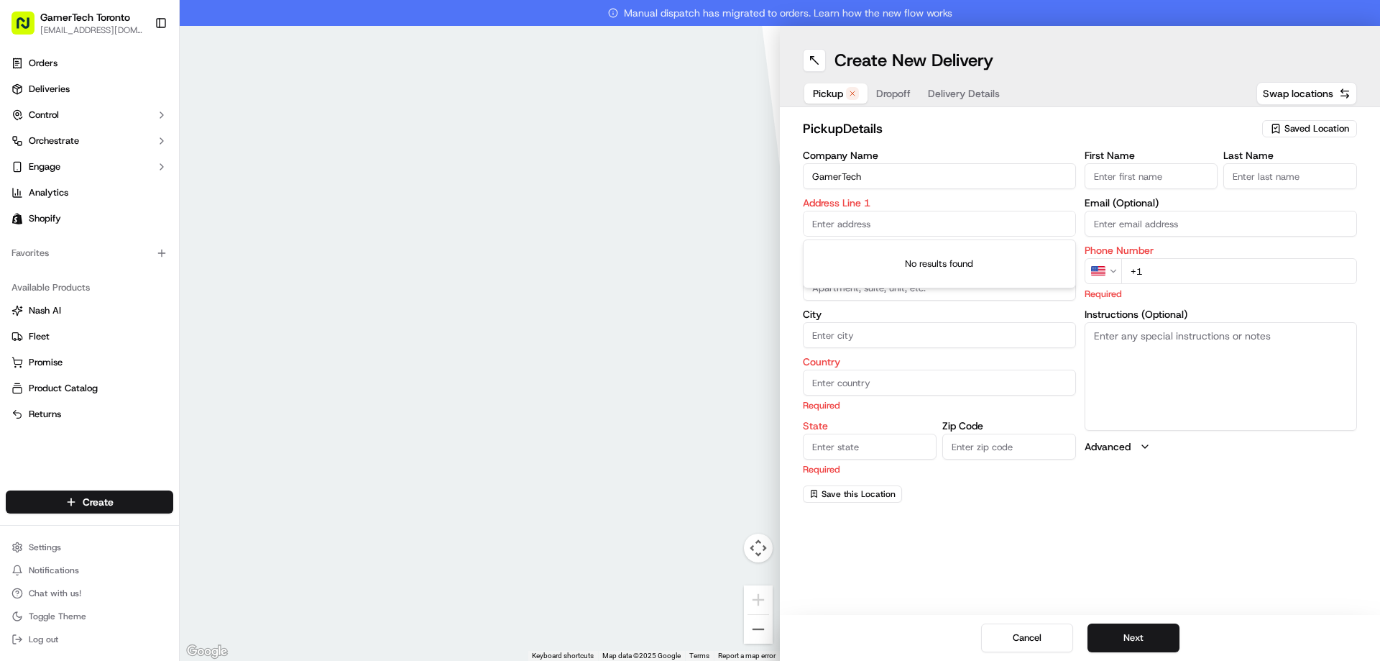
click at [921, 177] on input "GamerTech" at bounding box center [939, 176] width 273 height 26
type input "GamerTech INC"
click at [986, 120] on h2 "pickup Details" at bounding box center [1028, 129] width 451 height 20
click at [886, 220] on input "text" at bounding box center [939, 224] width 273 height 26
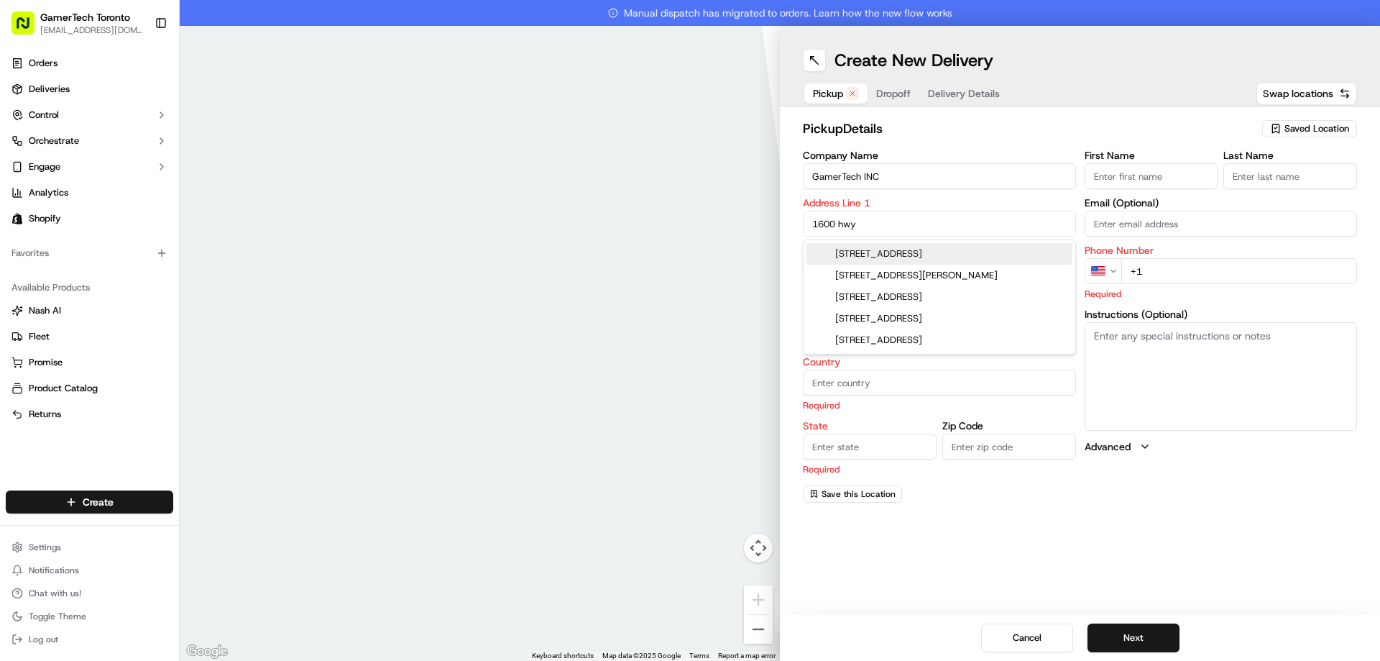
click at [985, 250] on div "[STREET_ADDRESS]" at bounding box center [939, 254] width 266 height 22
type input "[STREET_ADDRESS][PERSON_NAME]"
type input "[PERSON_NAME]"
type input "[GEOGRAPHIC_DATA]"
type input "ON"
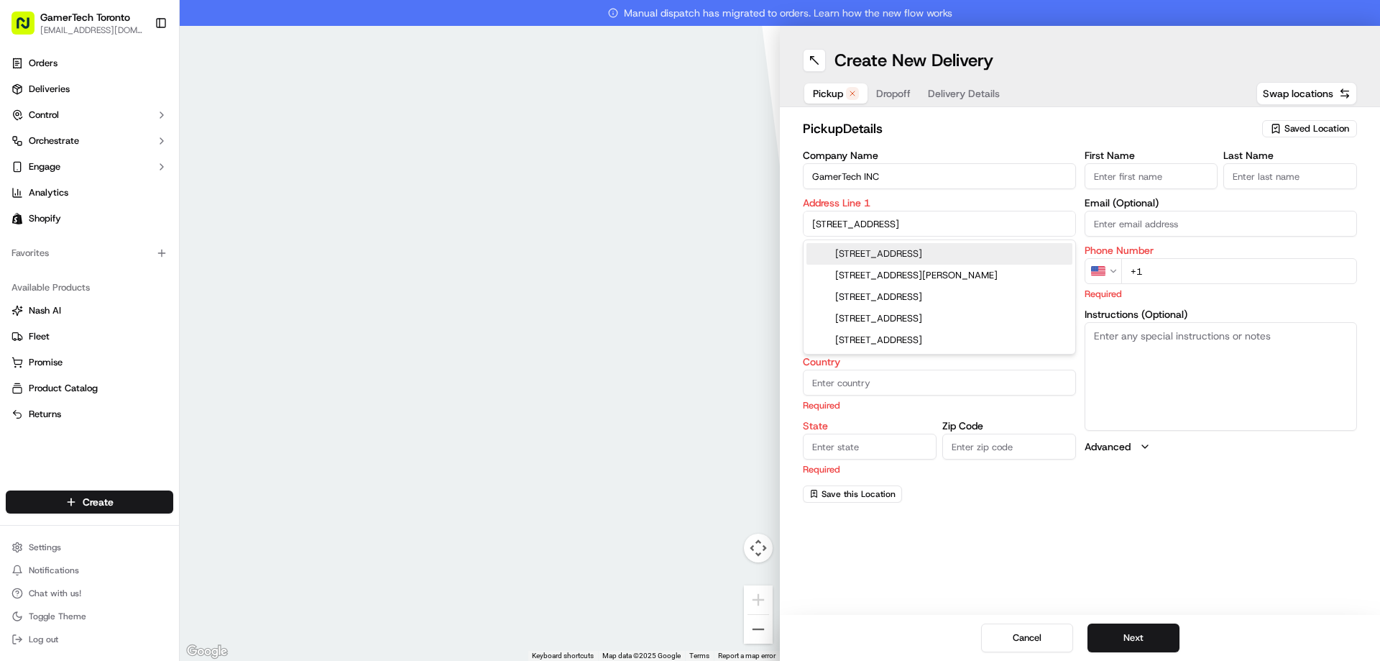
type input "L4K 4J8"
type input "[STREET_ADDRESS]"
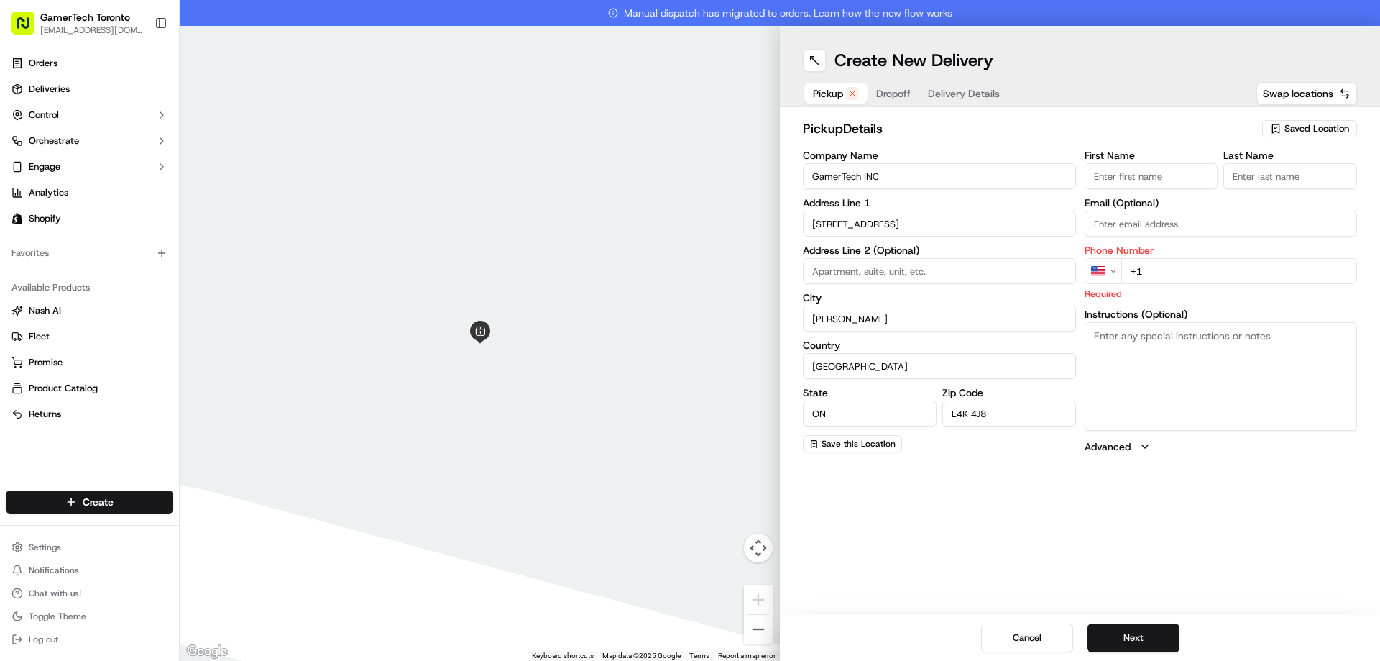
click at [1174, 225] on input "Email (Optional)" at bounding box center [1221, 224] width 273 height 26
click at [1146, 273] on input "+1" at bounding box center [1239, 271] width 236 height 26
type input "[PHONE_NUMBER]"
click at [1165, 233] on input "Email (Optional)" at bounding box center [1221, 224] width 273 height 26
click at [1190, 227] on input "Email (Optional)" at bounding box center [1221, 224] width 273 height 26
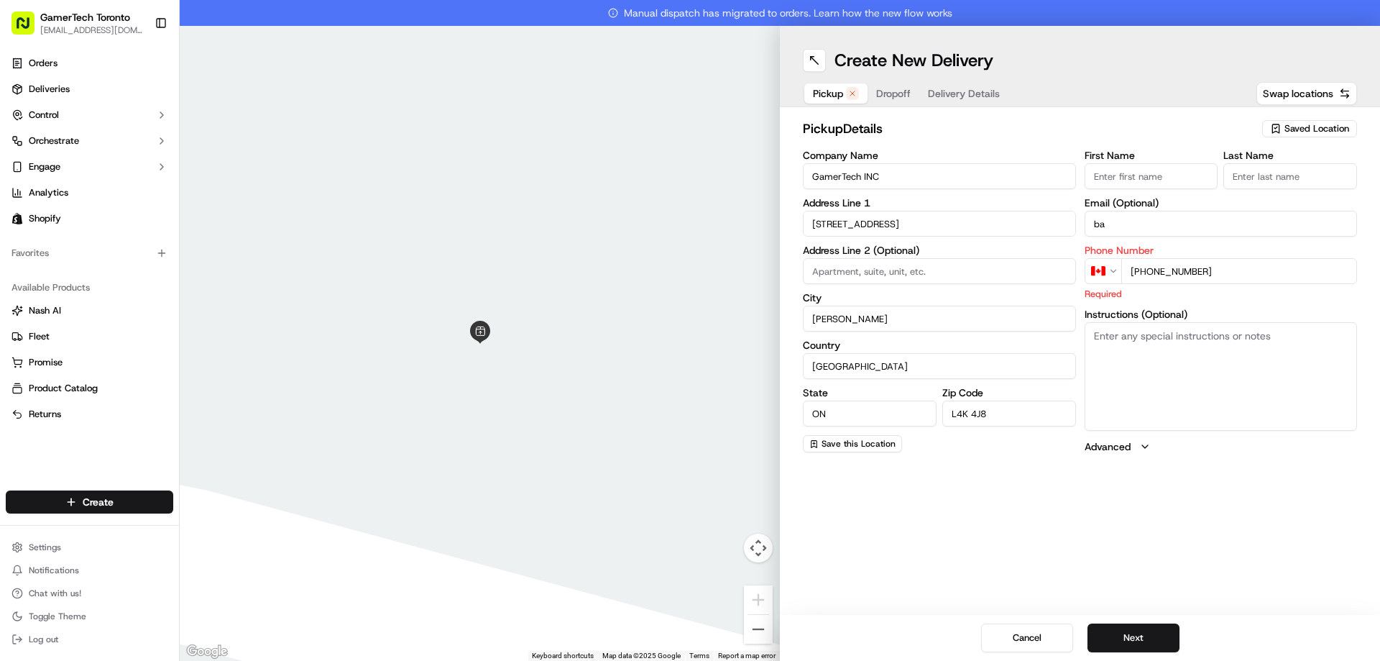
type input "b"
type input "[EMAIL_ADDRESS][DOMAIN_NAME]"
click at [932, 173] on input "GamerTech INC" at bounding box center [939, 176] width 273 height 26
type input "GamerTech INC."
click at [1192, 184] on input "First Name" at bounding box center [1152, 176] width 134 height 26
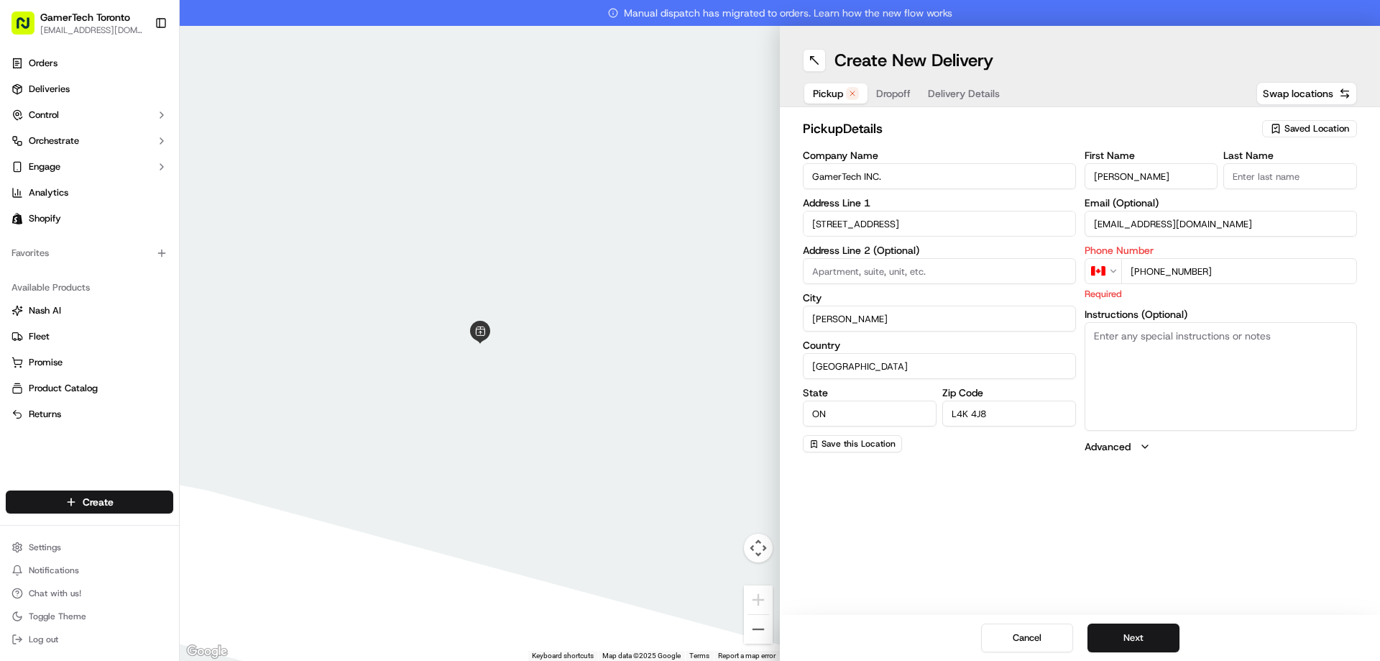
type input "[PERSON_NAME]"
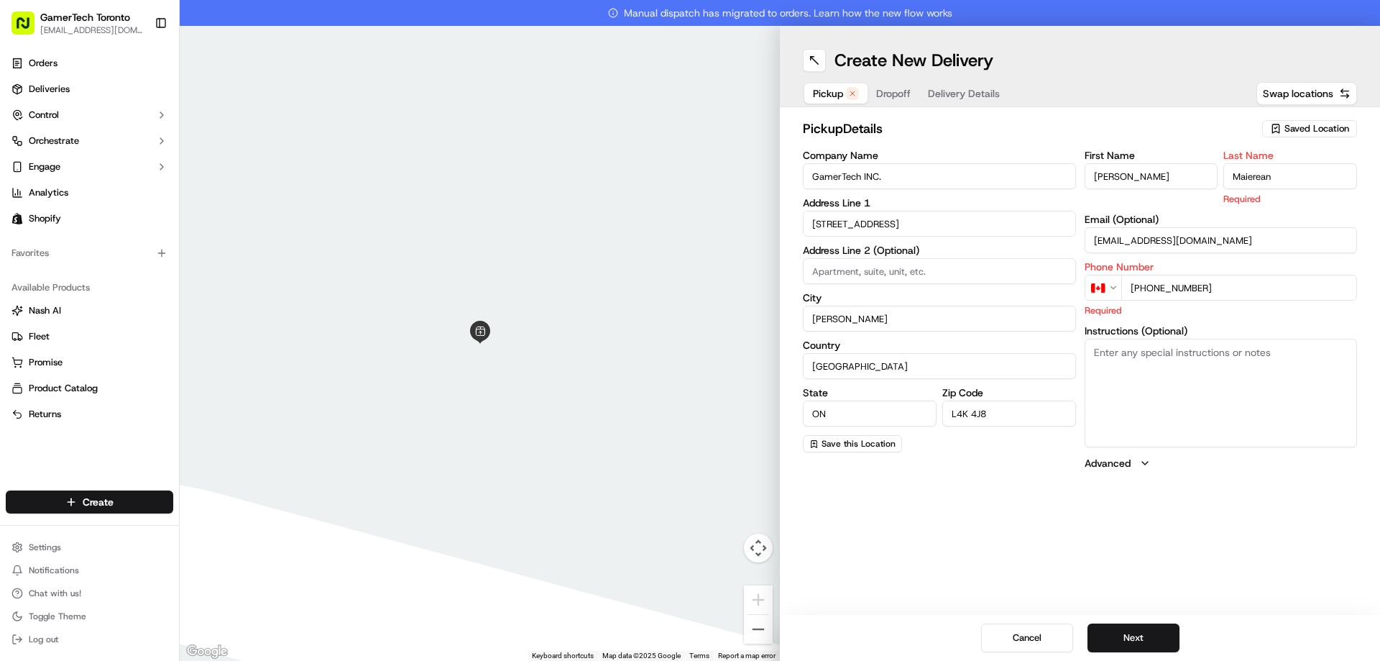
type input "Maierean"
click at [1162, 125] on h2 "pickup Details" at bounding box center [1028, 129] width 451 height 20
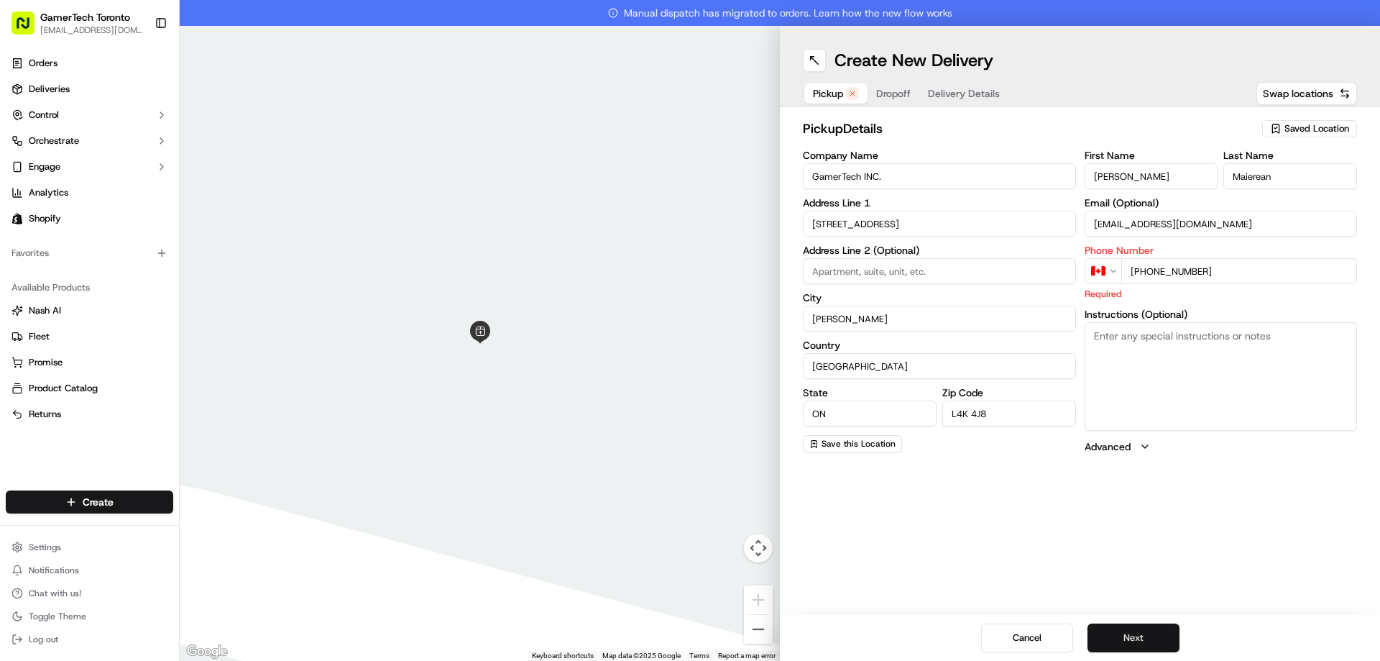
click at [1151, 639] on button "Next" at bounding box center [1133, 637] width 92 height 29
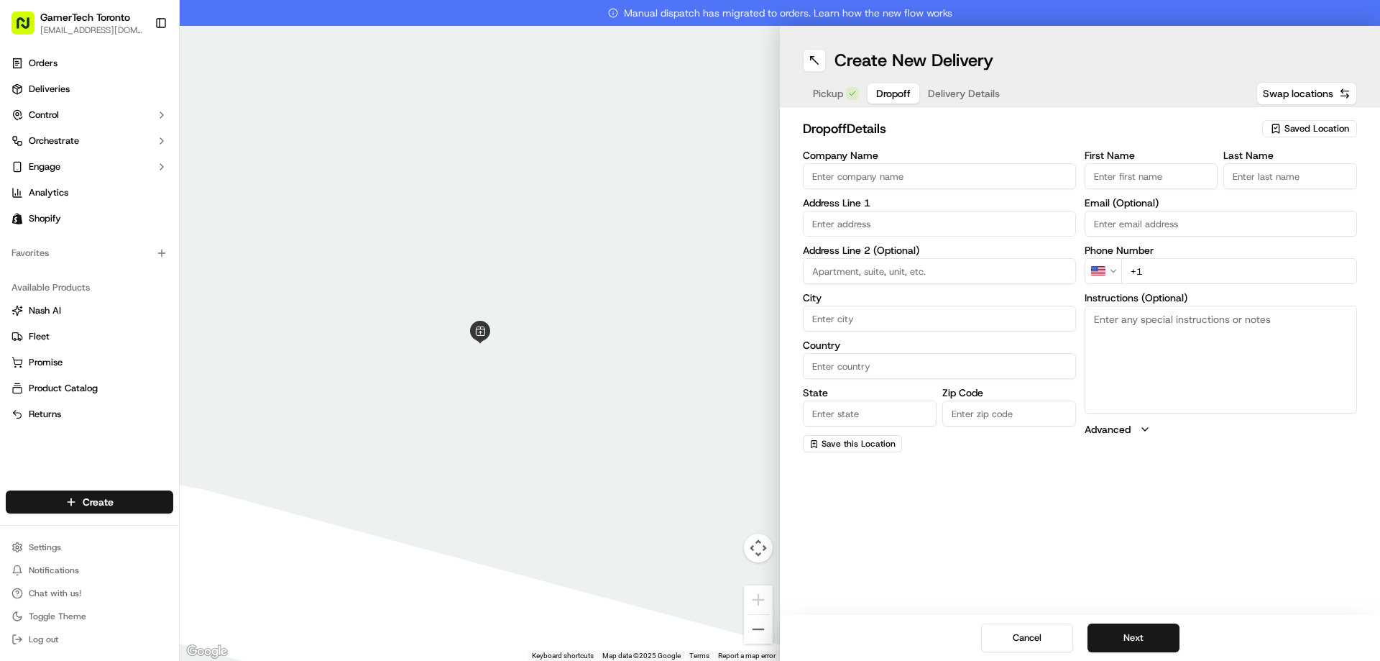
click at [965, 221] on input "text" at bounding box center [939, 224] width 273 height 26
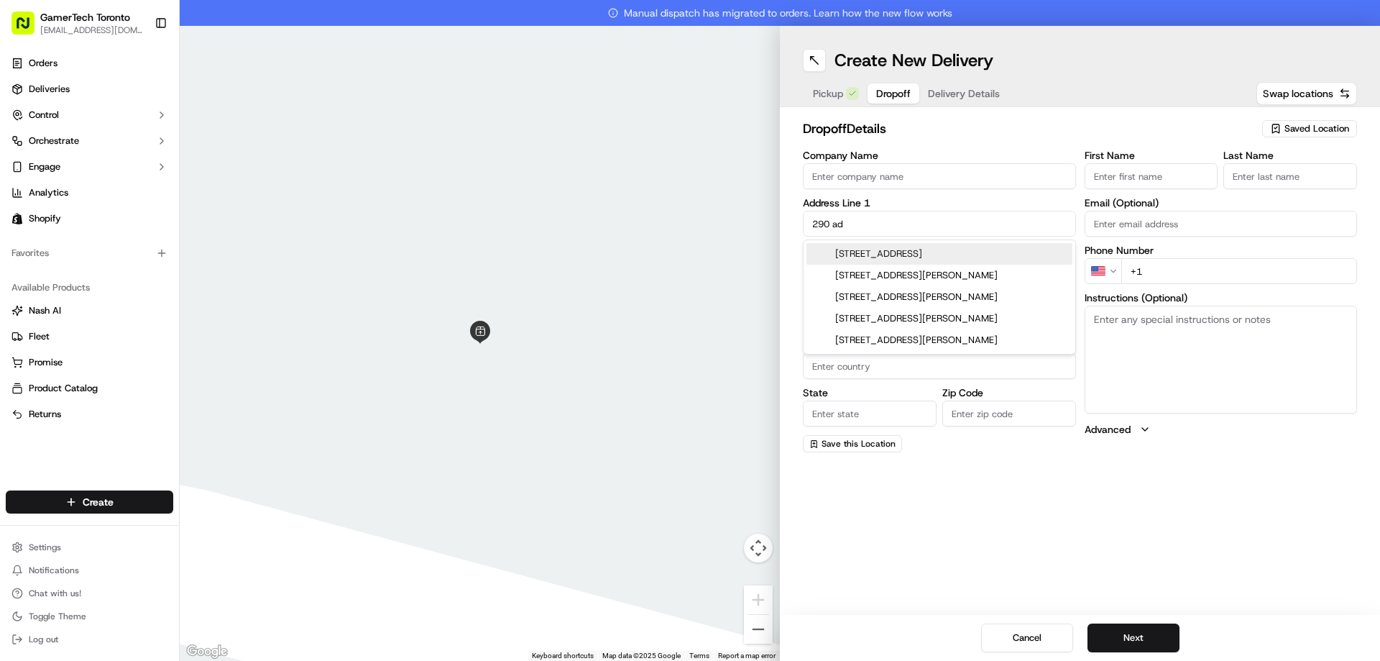
click at [974, 253] on div "[STREET_ADDRESS]" at bounding box center [939, 254] width 266 height 22
type input "[STREET_ADDRESS]"
type input "[GEOGRAPHIC_DATA]"
type input "ON"
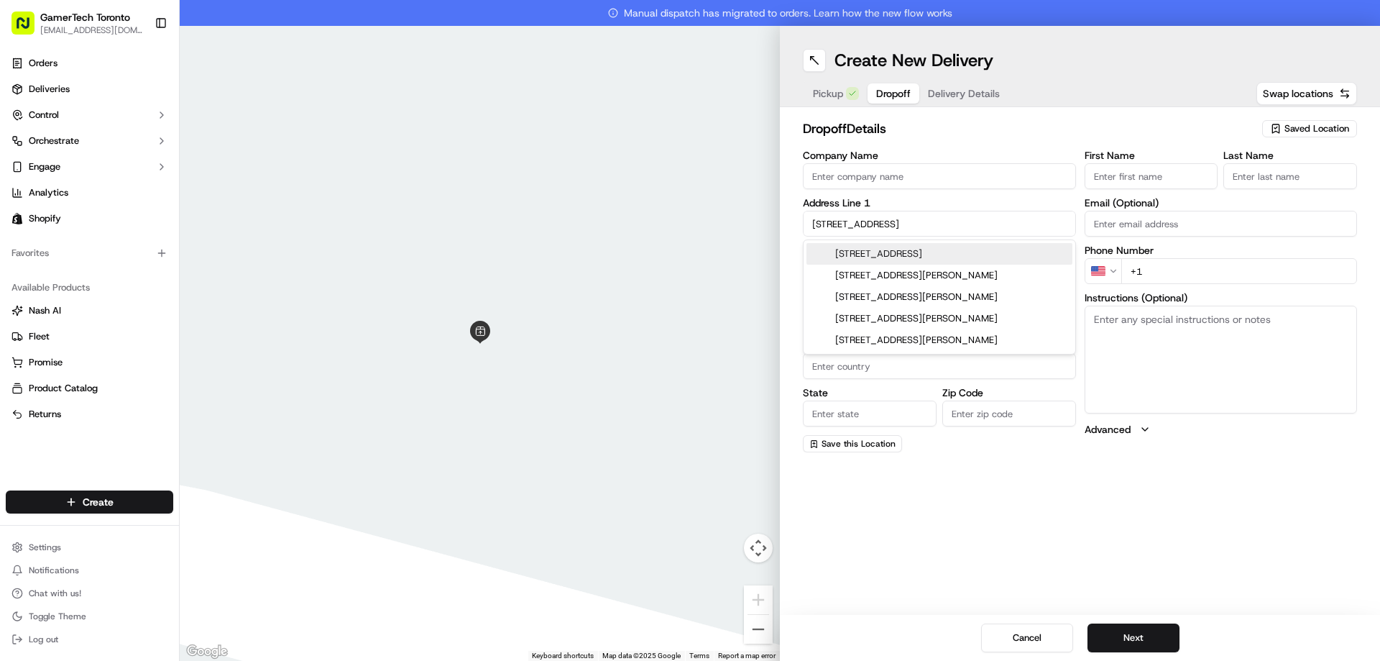
type input "M5V 0P3"
type input "[STREET_ADDRESS]"
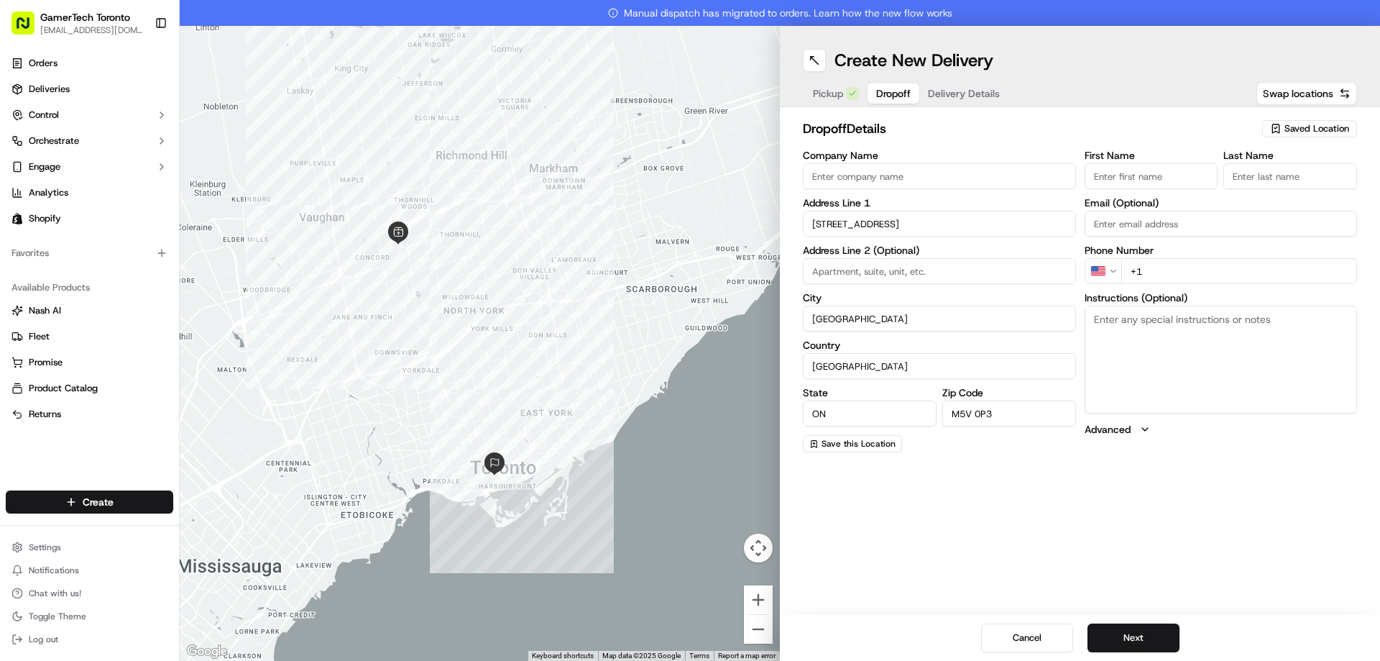
click at [868, 273] on input at bounding box center [939, 271] width 273 height 26
paste input "Unit 1211"
type input "Unit 1211"
click at [1136, 219] on input "Email (Optional)" at bounding box center [1221, 224] width 273 height 26
paste input "[EMAIL_ADDRESS][DOMAIN_NAME]"
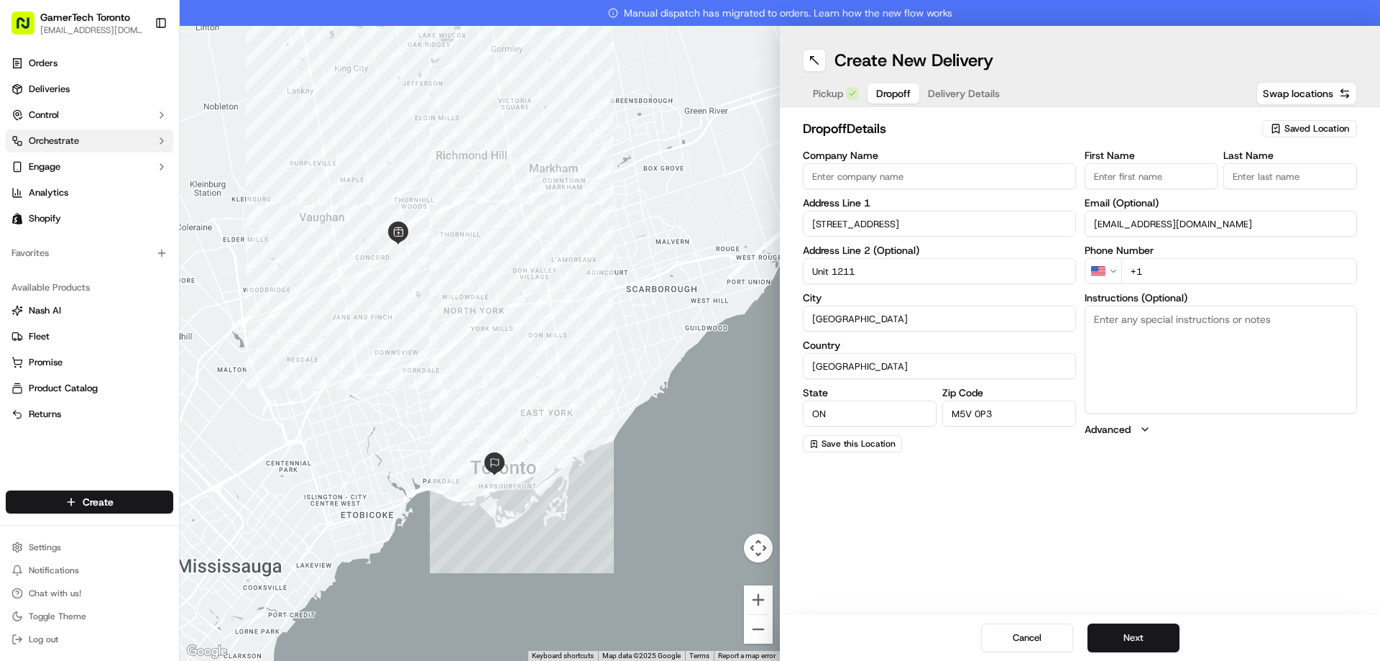
type input "[EMAIL_ADDRESS][DOMAIN_NAME]"
click at [1170, 267] on input "+1" at bounding box center [1239, 271] width 236 height 26
paste input "[PHONE_NUMBER]"
type input "[PHONE_NUMBER]"
click at [1100, 174] on input "First Name" at bounding box center [1152, 176] width 134 height 26
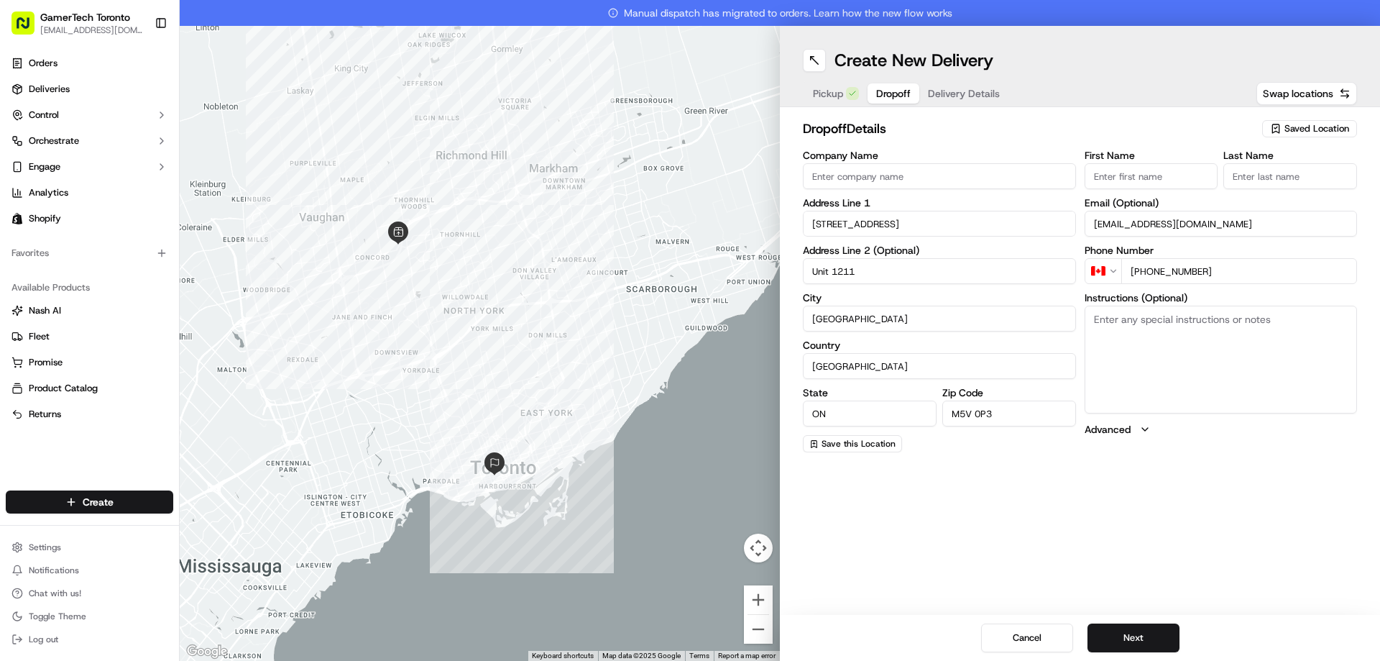
paste input "[PERSON_NAME]"
type input "[PERSON_NAME]"
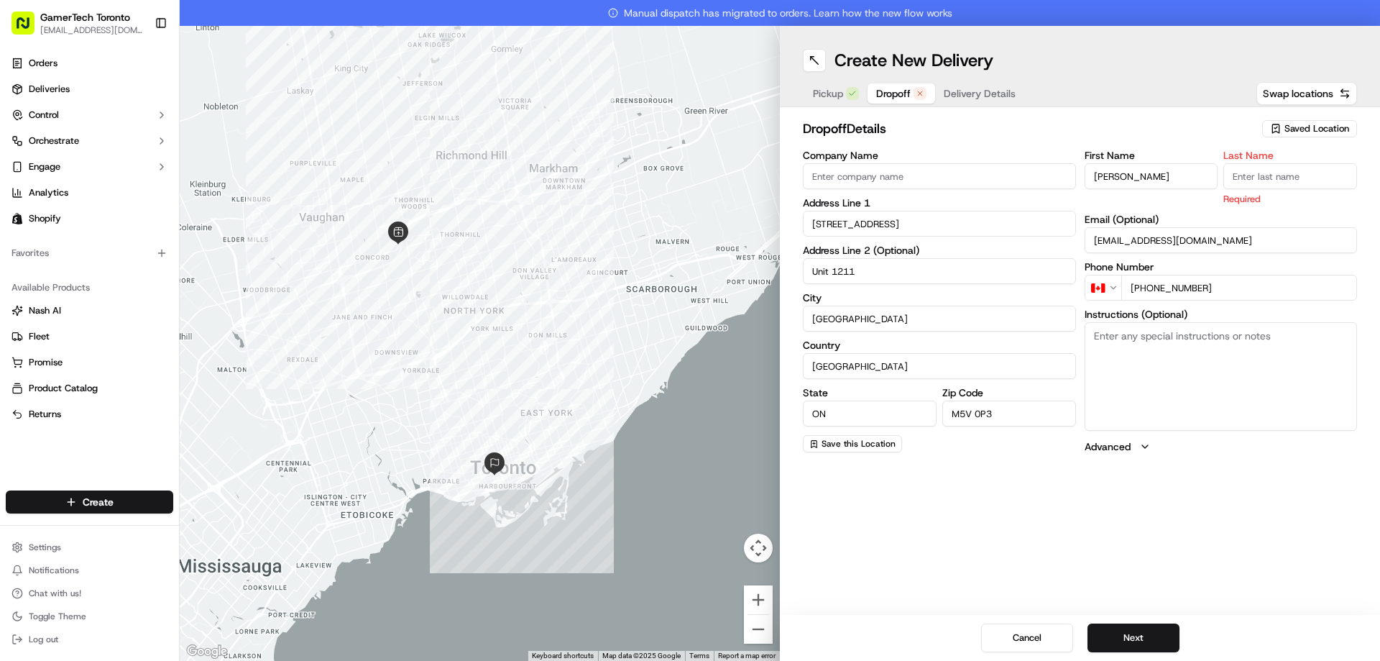
click at [1328, 178] on input "Last Name" at bounding box center [1290, 176] width 134 height 26
paste input "Batrouny"
type input "Batrouny"
click at [1245, 509] on div "Create New Delivery Pickup Dropoff Delivery Details Swap locations dropoff Deta…" at bounding box center [1080, 343] width 600 height 635
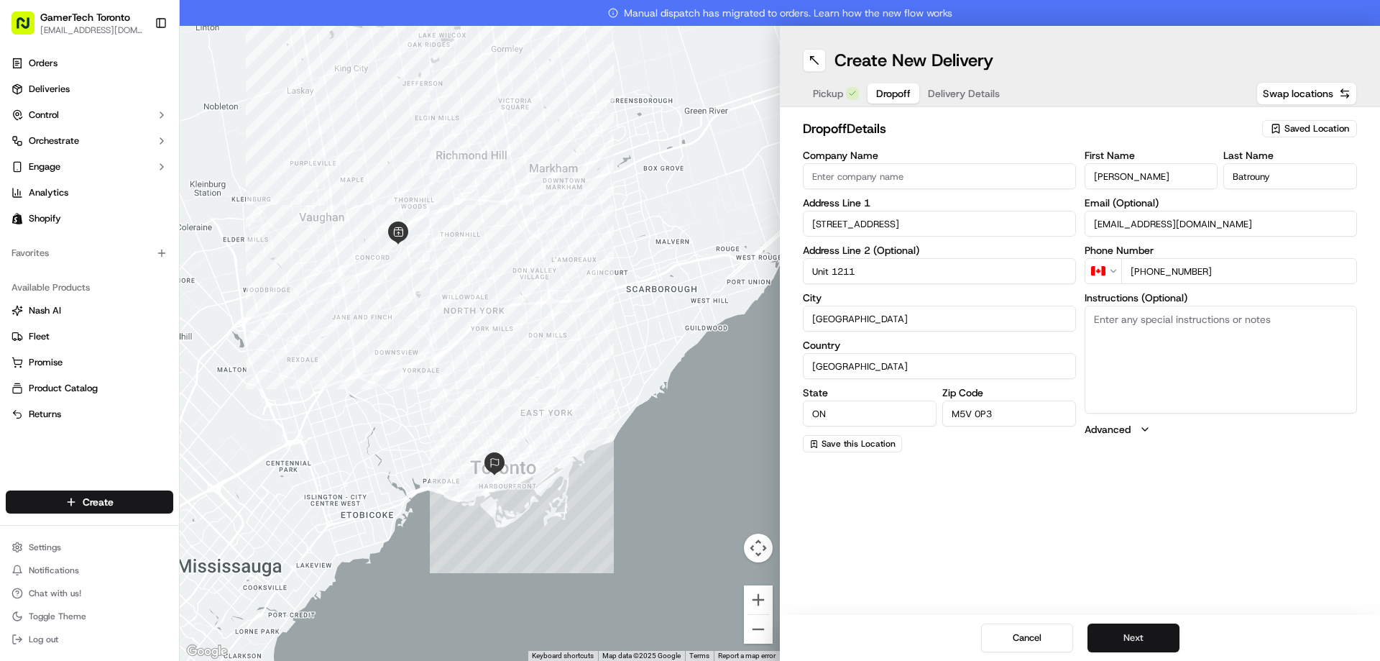
click at [1143, 637] on button "Next" at bounding box center [1133, 637] width 92 height 29
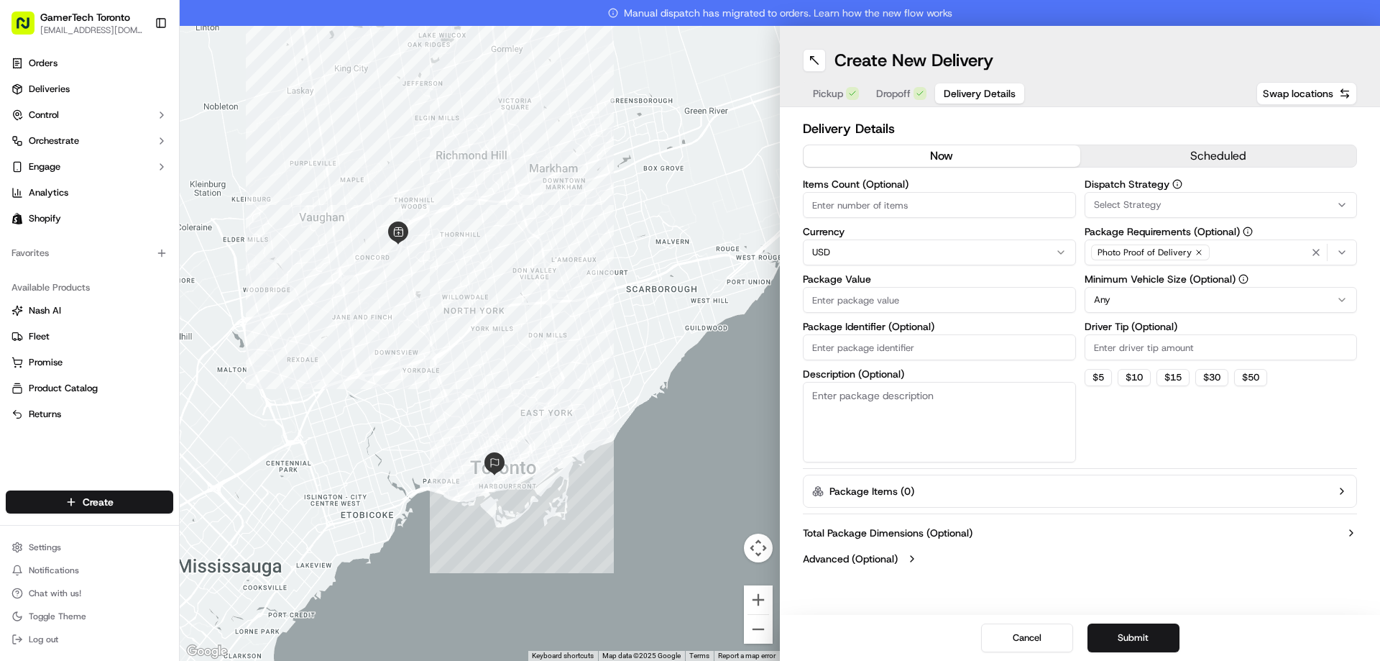
click at [865, 254] on html "GamerTech Toronto [EMAIL_ADDRESS][DOMAIN_NAME] Toggle Sidebar Orders Deliveries…" at bounding box center [690, 330] width 1380 height 661
click at [869, 208] on input "Items Count (Optional)" at bounding box center [939, 205] width 273 height 26
type input "1"
click at [883, 303] on input "Package Value" at bounding box center [939, 300] width 273 height 26
paste input "7322.24"
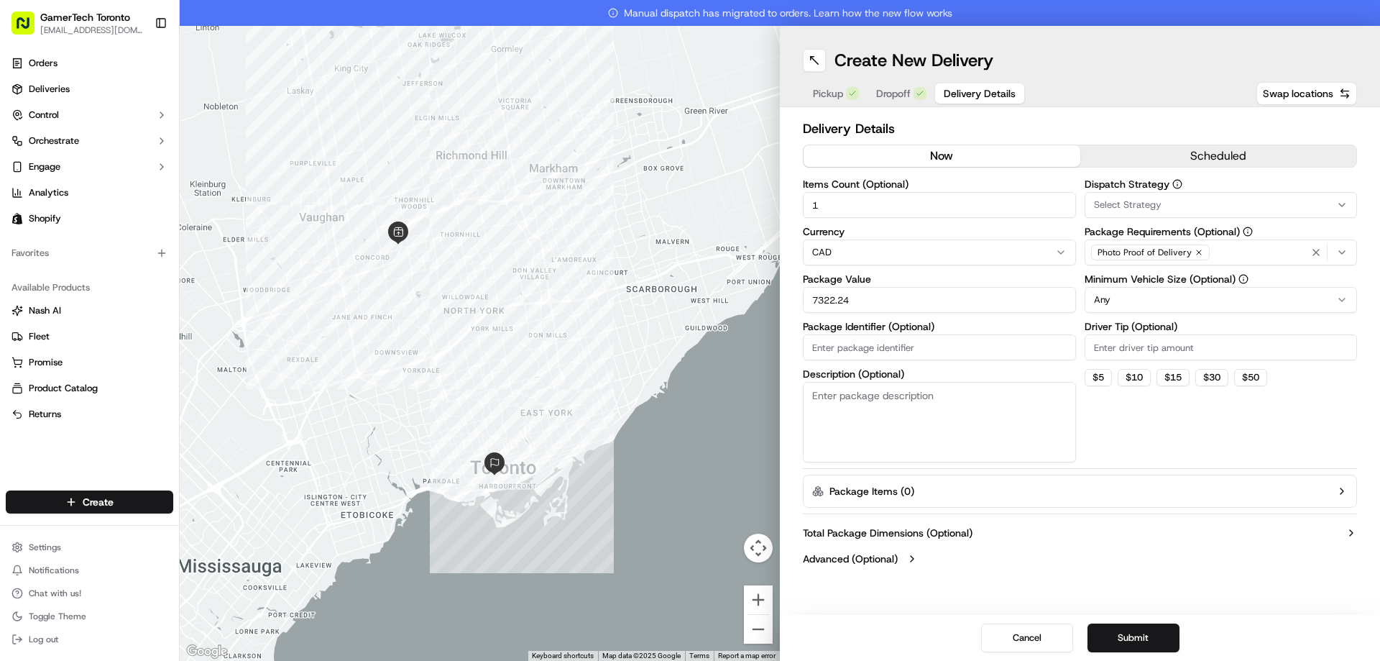
type input "7322.24"
click at [909, 275] on label "Package Value" at bounding box center [939, 279] width 273 height 10
click at [909, 287] on input "7322.24" at bounding box center [939, 300] width 273 height 26
click at [1110, 196] on button "Select Strategy" at bounding box center [1221, 205] width 273 height 26
click at [1131, 281] on span "Shopify" at bounding box center [1196, 283] width 177 height 13
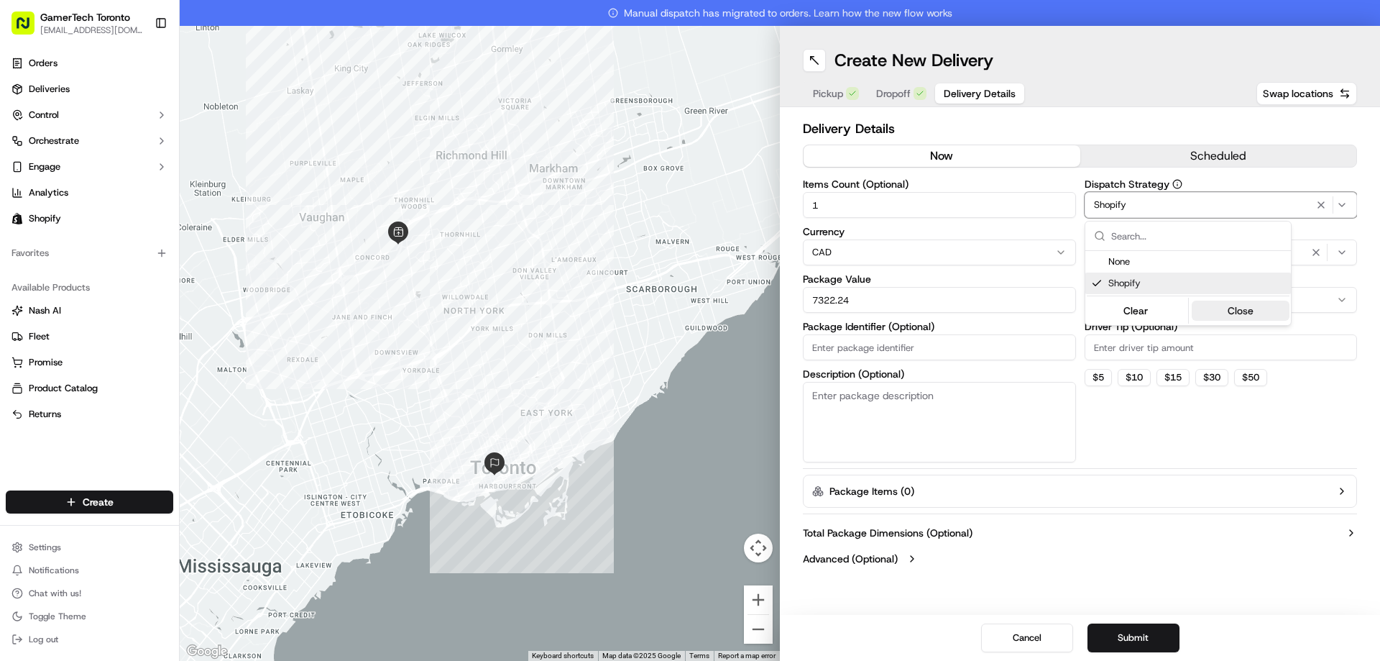
click at [1228, 313] on button "Close" at bounding box center [1241, 310] width 98 height 20
click at [1162, 252] on span "Photo Proof of Delivery" at bounding box center [1145, 253] width 94 height 12
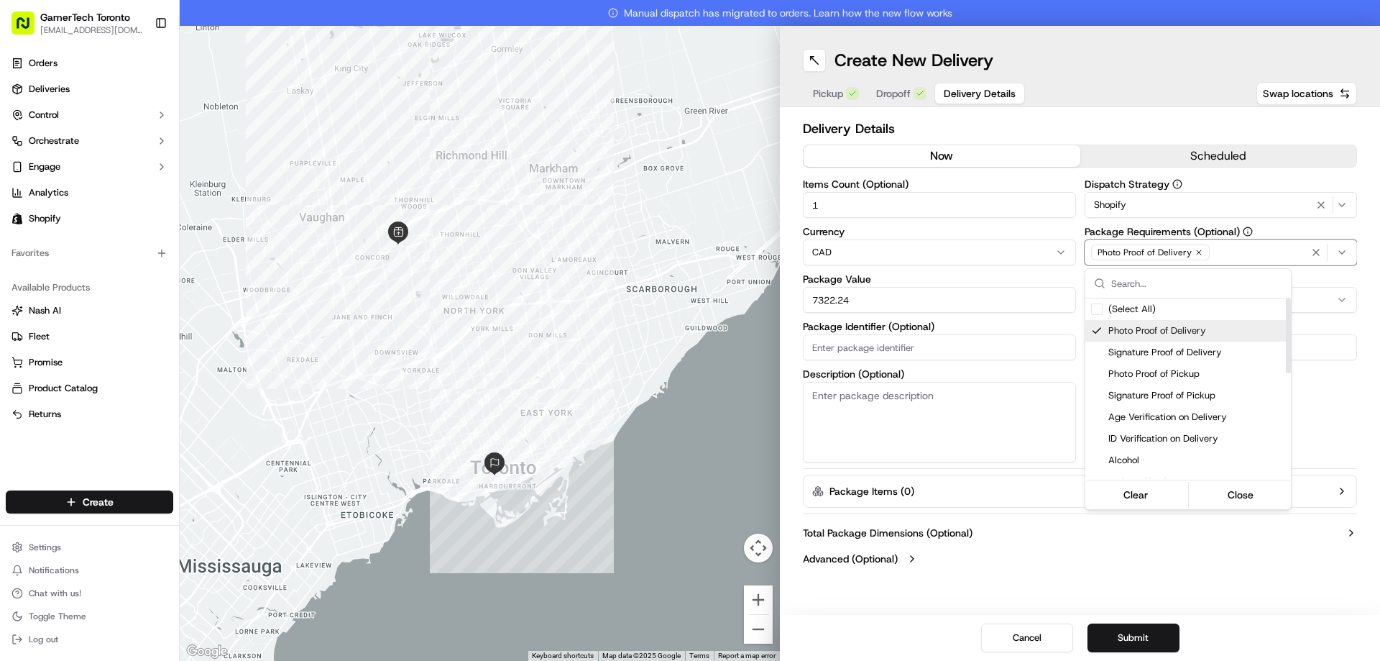
click at [1129, 328] on span "Photo Proof of Delivery" at bounding box center [1196, 330] width 177 height 13
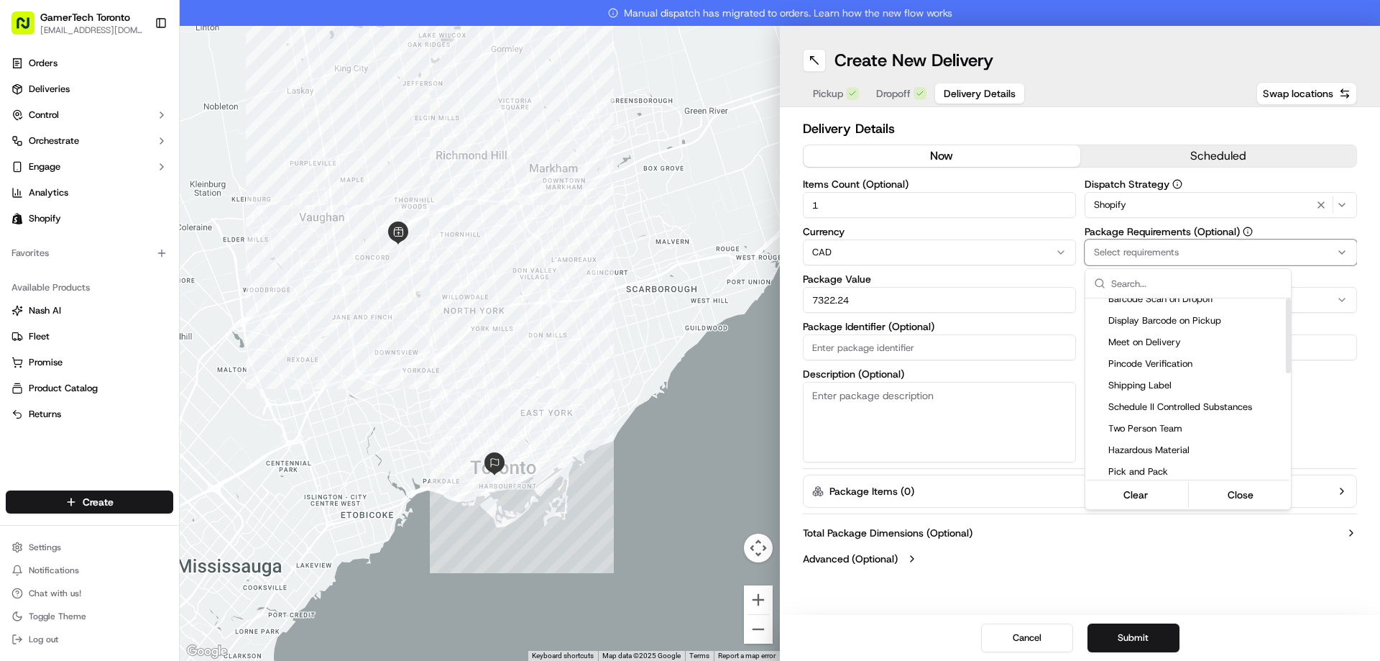
scroll to position [252, 0]
click at [1159, 311] on span "Meet on Delivery" at bounding box center [1196, 316] width 177 height 13
click at [1162, 336] on span "Pincode Verification" at bounding box center [1196, 337] width 177 height 13
click at [1322, 416] on html "GamerTech Toronto [EMAIL_ADDRESS][DOMAIN_NAME] Toggle Sidebar Orders Deliveries…" at bounding box center [690, 330] width 1380 height 661
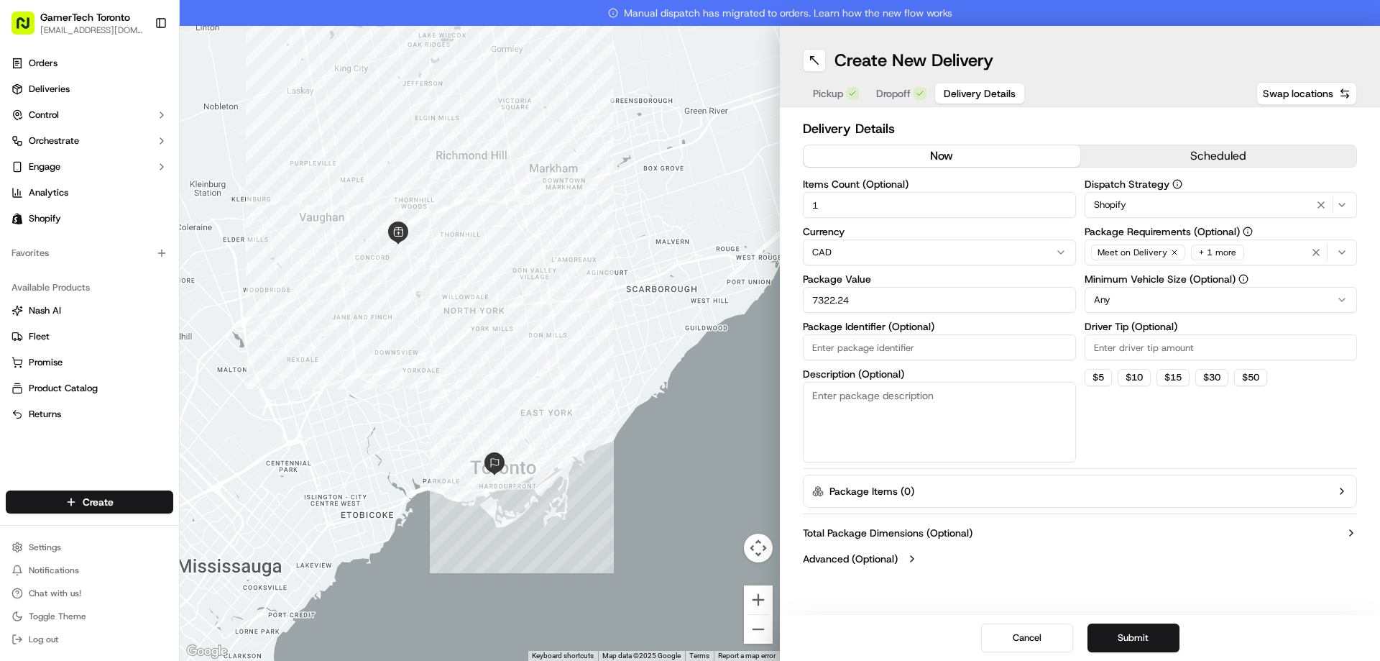
drag, startPoint x: 848, startPoint y: 209, endPoint x: 748, endPoint y: 212, distance: 100.7
click at [748, 212] on div "← Move left → Move right ↑ Move up ↓ Move down + Zoom in - Zoom out Home Jump l…" at bounding box center [780, 343] width 1200 height 635
type input "2"
click at [1141, 415] on div "Dispatch Strategy Shopify Package Requirements (Optional) Meet on Delivery + 1 …" at bounding box center [1221, 320] width 273 height 283
click at [1138, 374] on button "$ 10" at bounding box center [1134, 377] width 33 height 17
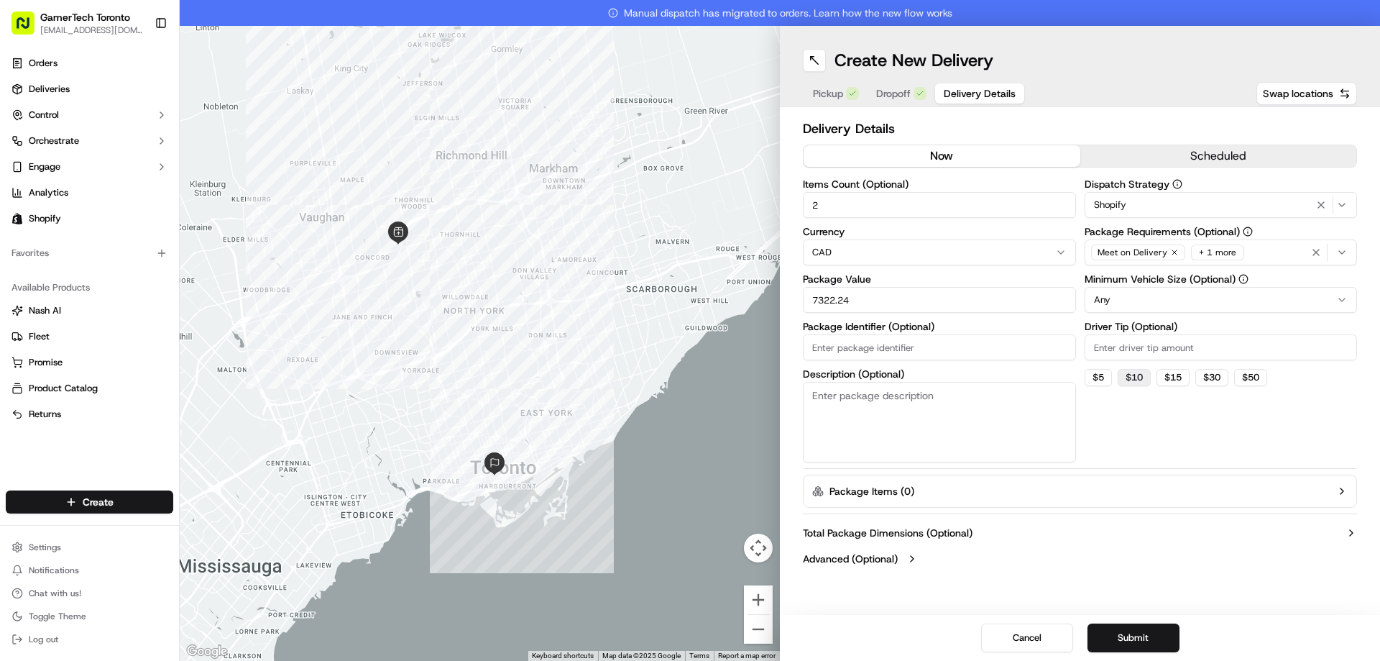
type input "10"
click at [1130, 641] on button "Submit" at bounding box center [1133, 637] width 92 height 29
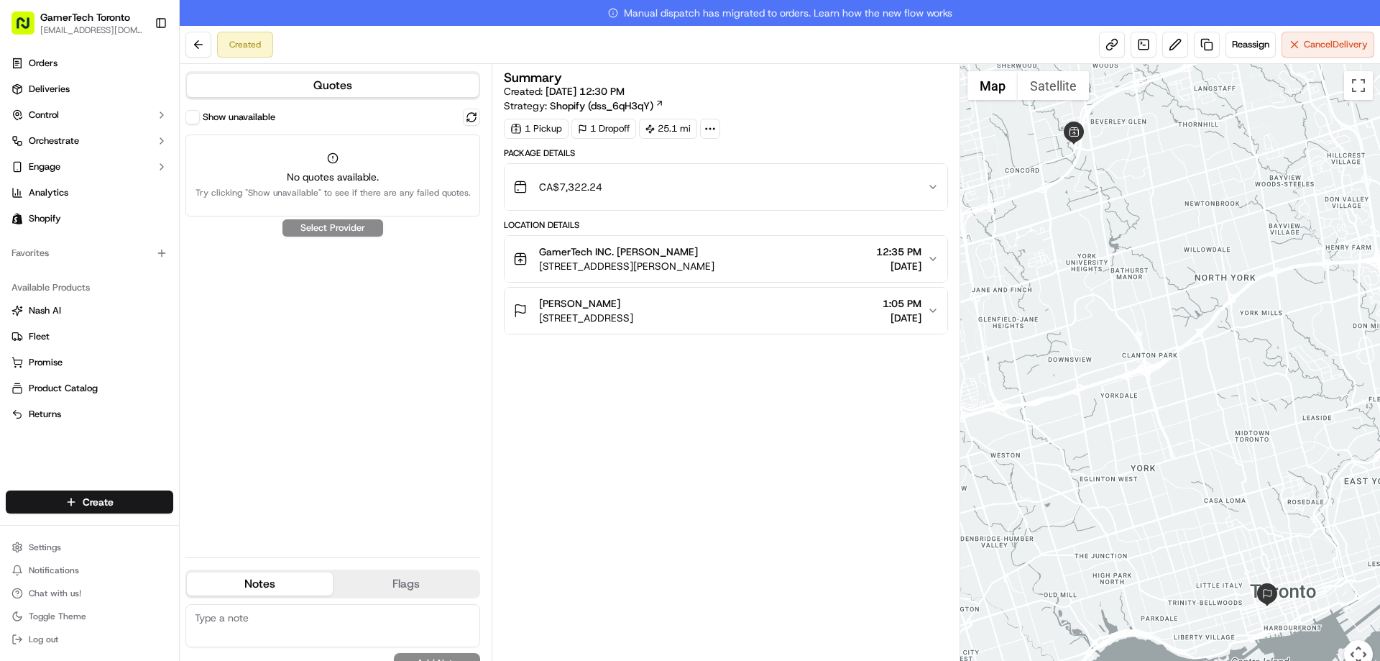
click at [1322, 64] on div at bounding box center [1170, 375] width 420 height 622
click at [1321, 53] on button "Cancel Delivery" at bounding box center [1328, 45] width 93 height 26
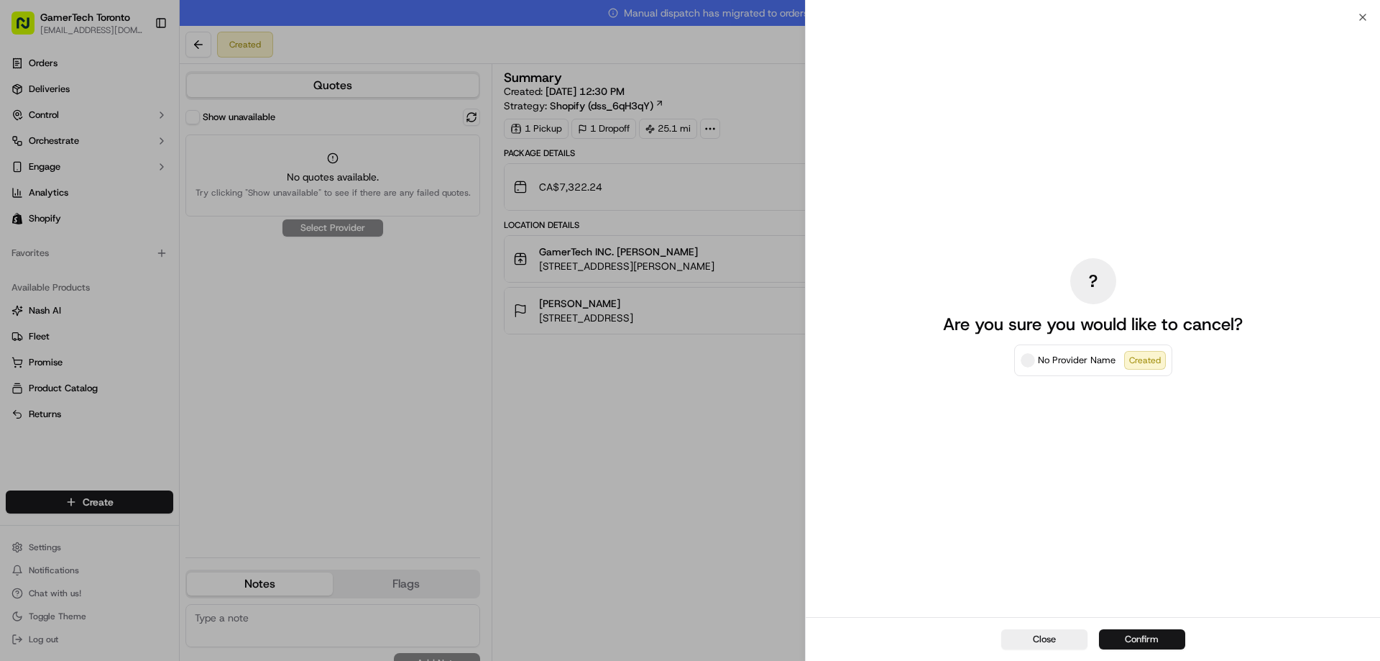
click at [1156, 634] on button "Confirm" at bounding box center [1142, 639] width 86 height 20
